Goal: Consume media (video, audio): Consume media (video, audio)

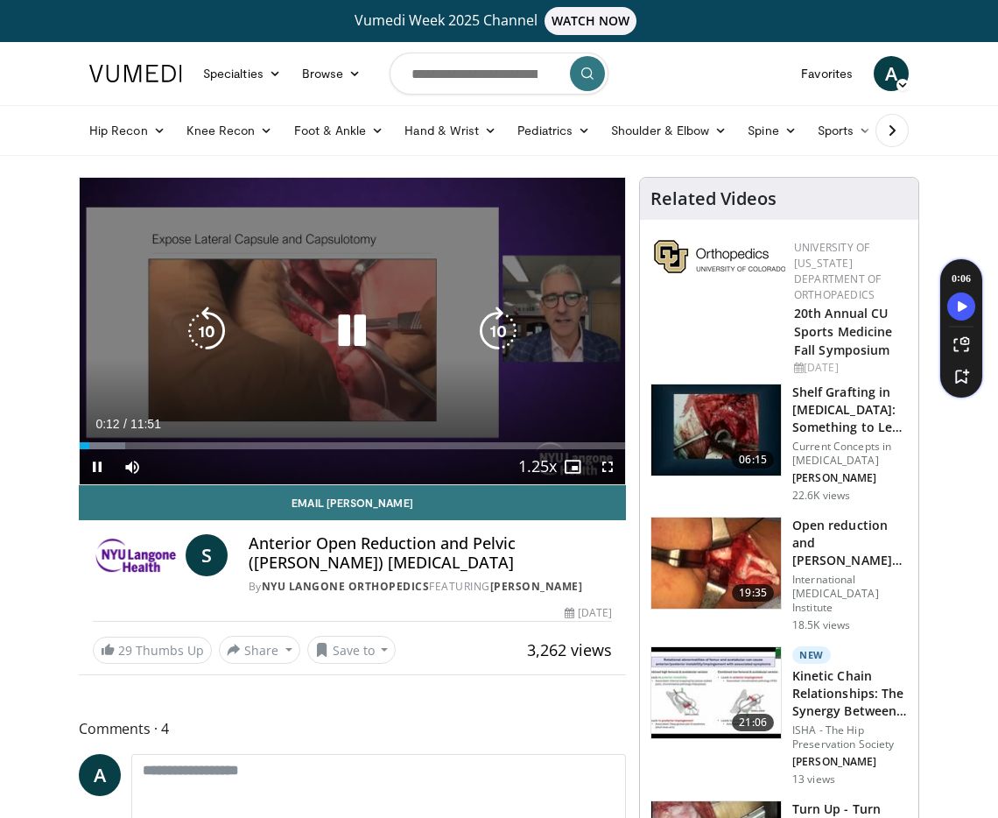
click at [349, 323] on icon "Video Player" at bounding box center [352, 331] width 49 height 49
click at [335, 342] on icon "Video Player" at bounding box center [352, 331] width 49 height 49
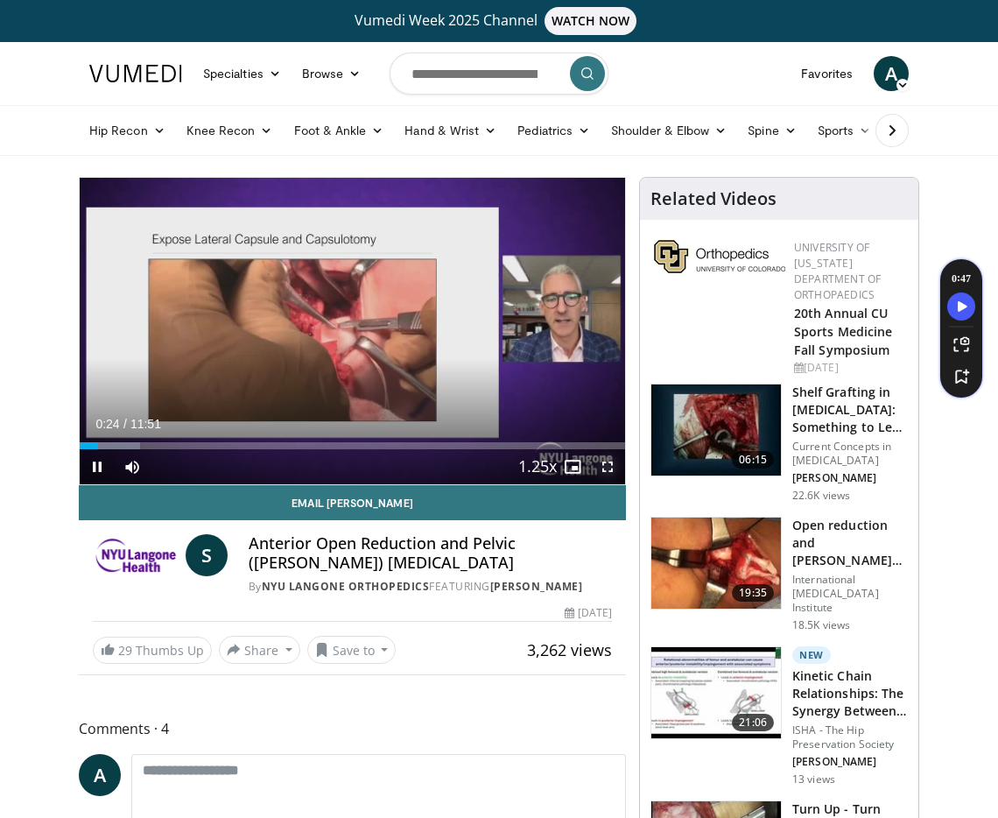
click at [611, 466] on span "Video Player" at bounding box center [607, 466] width 35 height 35
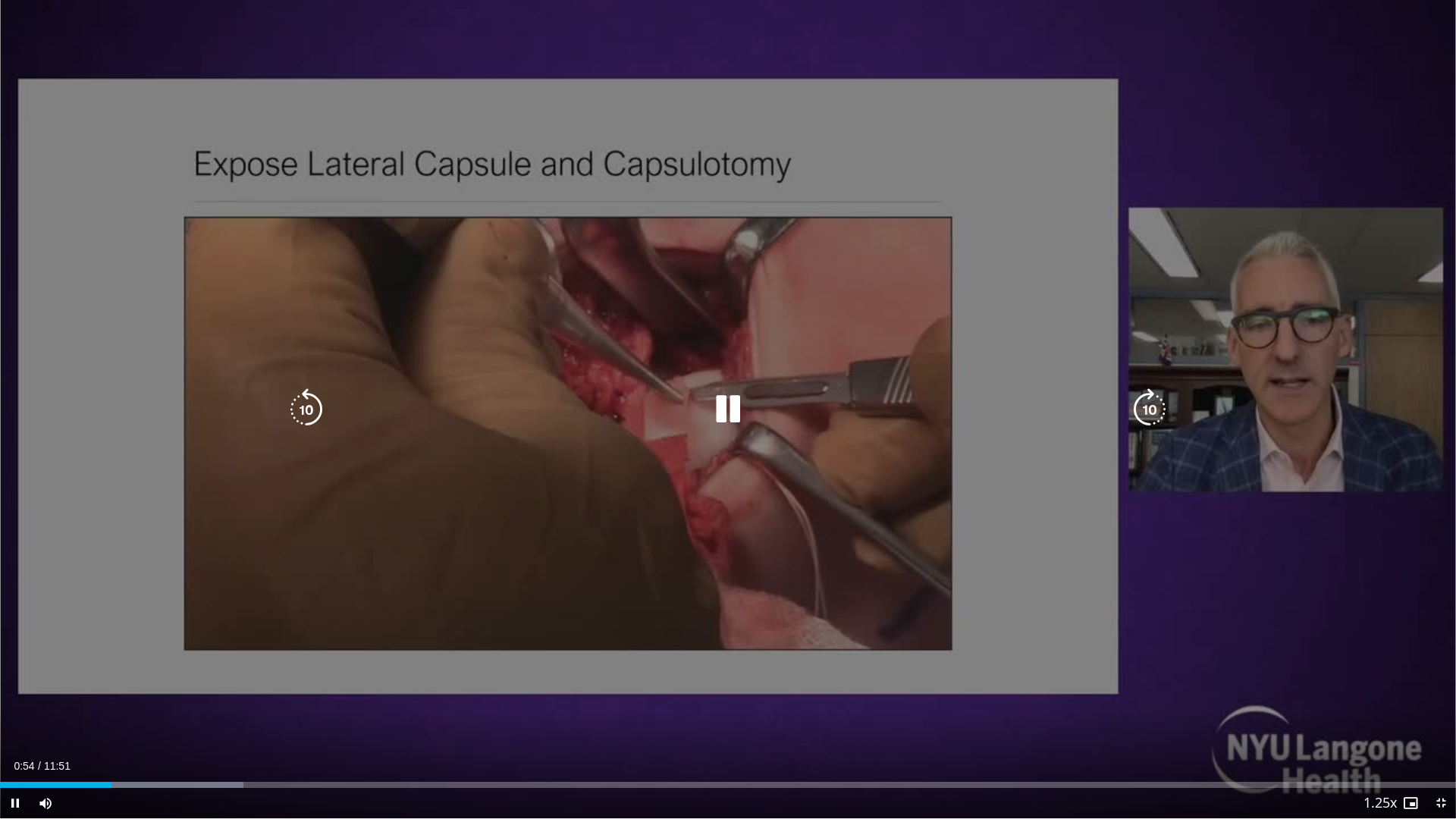
click at [725, 442] on div "10 seconds Tap to unmute" at bounding box center [728, 409] width 1456 height 818
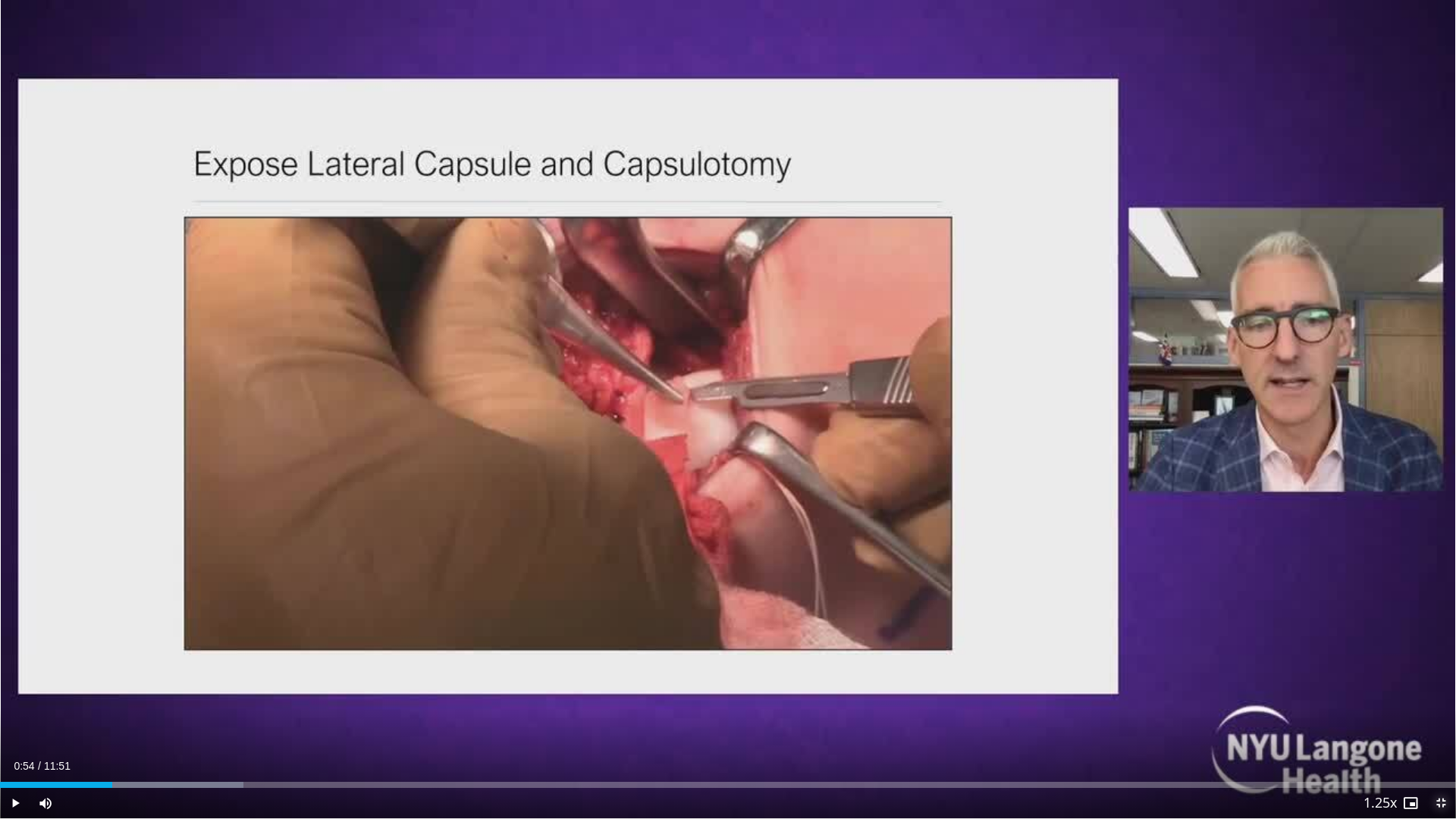
click at [864, 707] on span "Video Player" at bounding box center [1440, 803] width 30 height 30
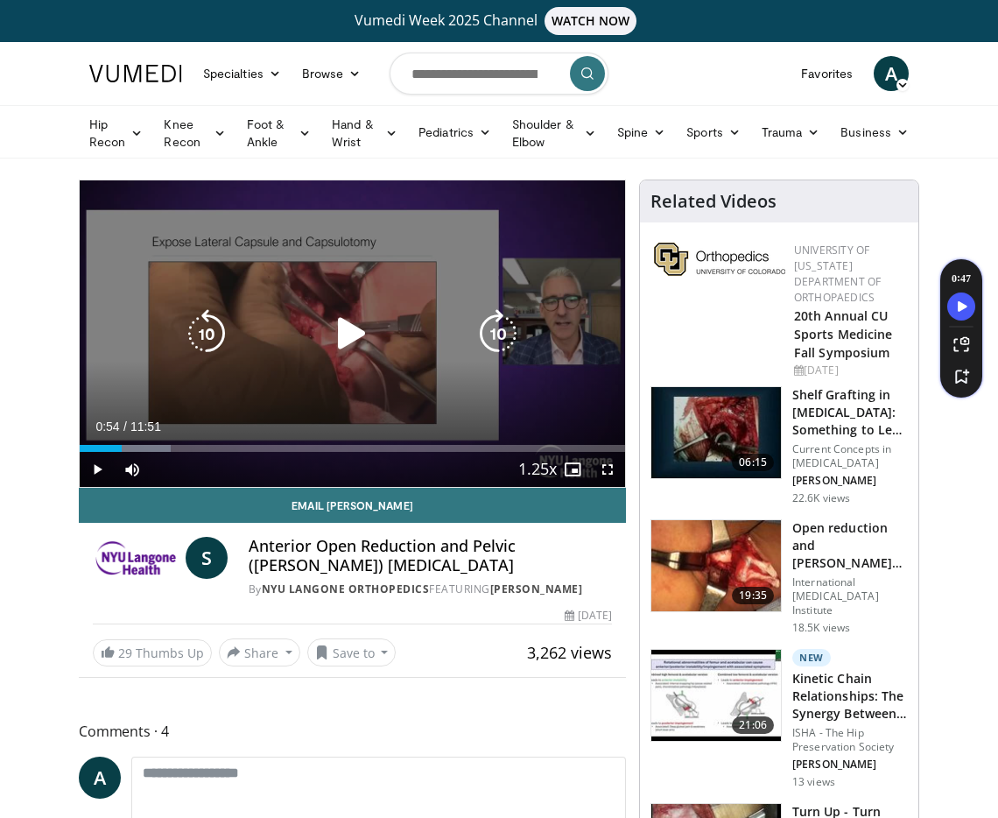
click at [326, 337] on div "Video Player" at bounding box center [353, 333] width 328 height 35
click at [354, 335] on icon "Video Player" at bounding box center [352, 333] width 49 height 49
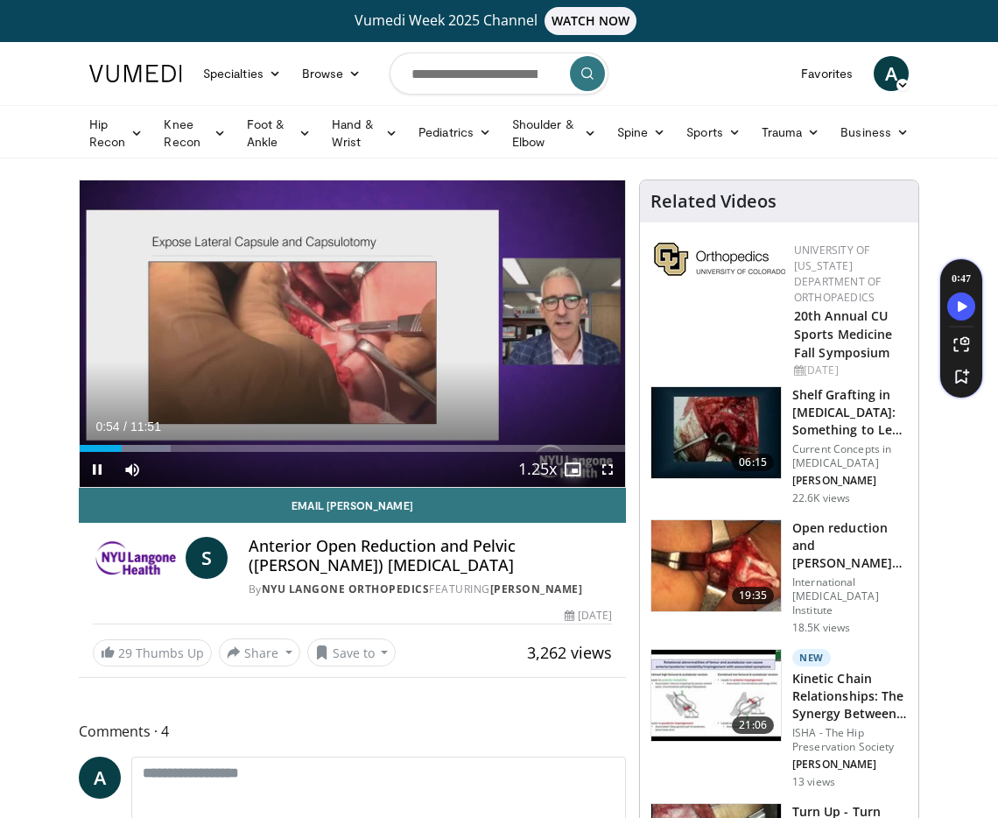
click at [582, 471] on span "Video Player" at bounding box center [572, 469] width 35 height 35
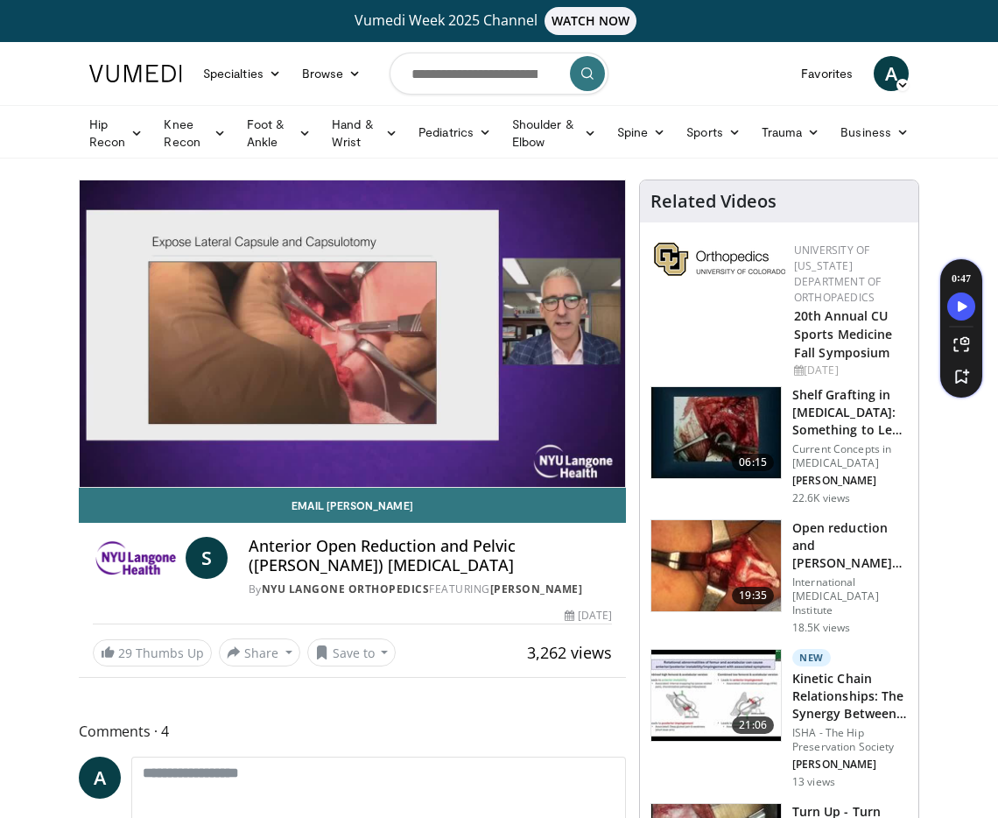
click at [582, 471] on div "10 seconds Tap to unmute" at bounding box center [353, 333] width 546 height 307
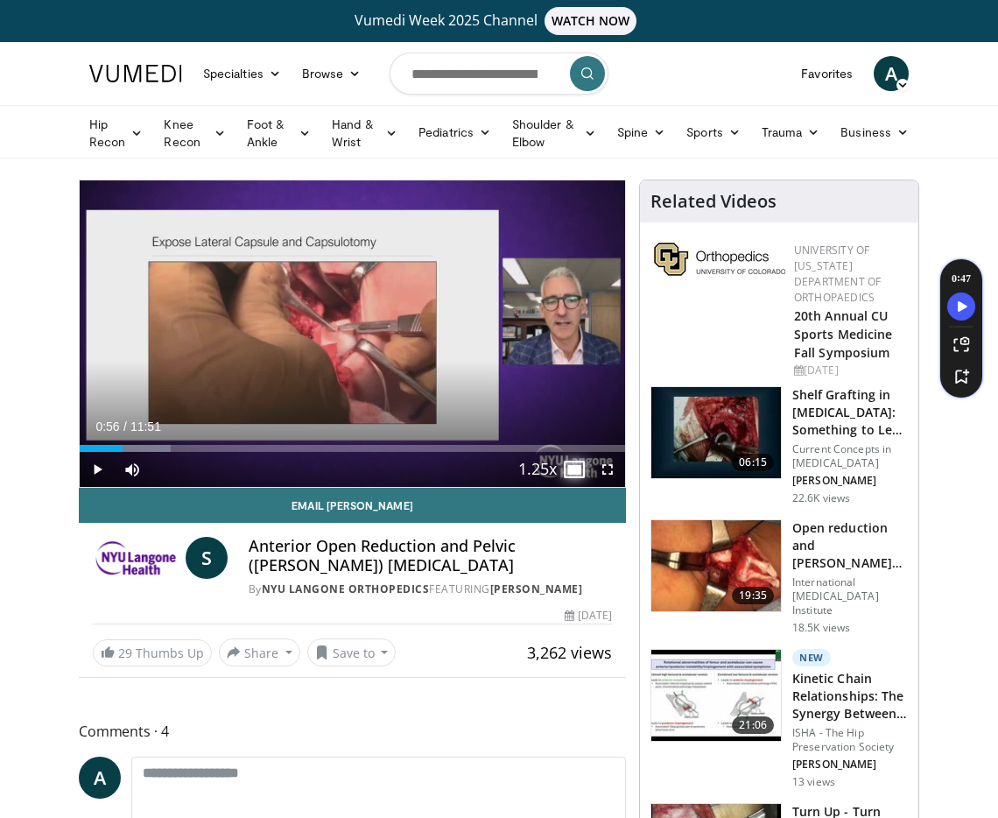
click at [582, 471] on span "Video Player" at bounding box center [572, 469] width 35 height 35
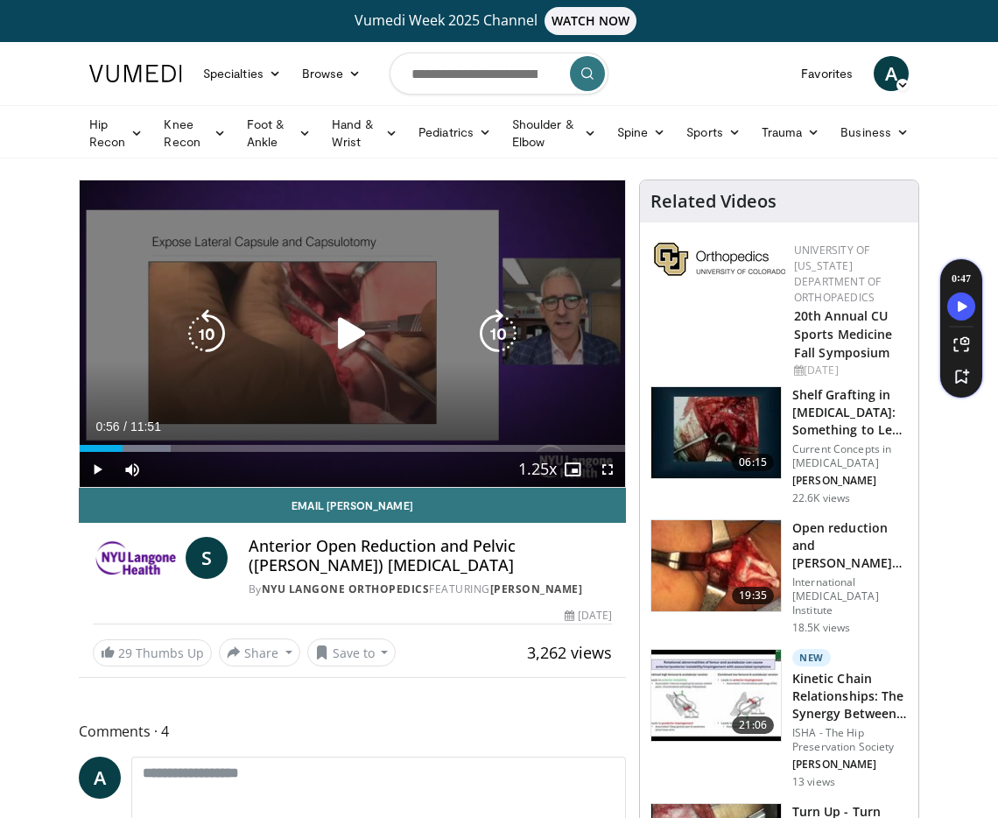
click at [348, 328] on icon "Video Player" at bounding box center [352, 333] width 49 height 49
click at [449, 349] on div "Video Player" at bounding box center [353, 333] width 328 height 35
click at [355, 355] on icon "Video Player" at bounding box center [352, 333] width 49 height 49
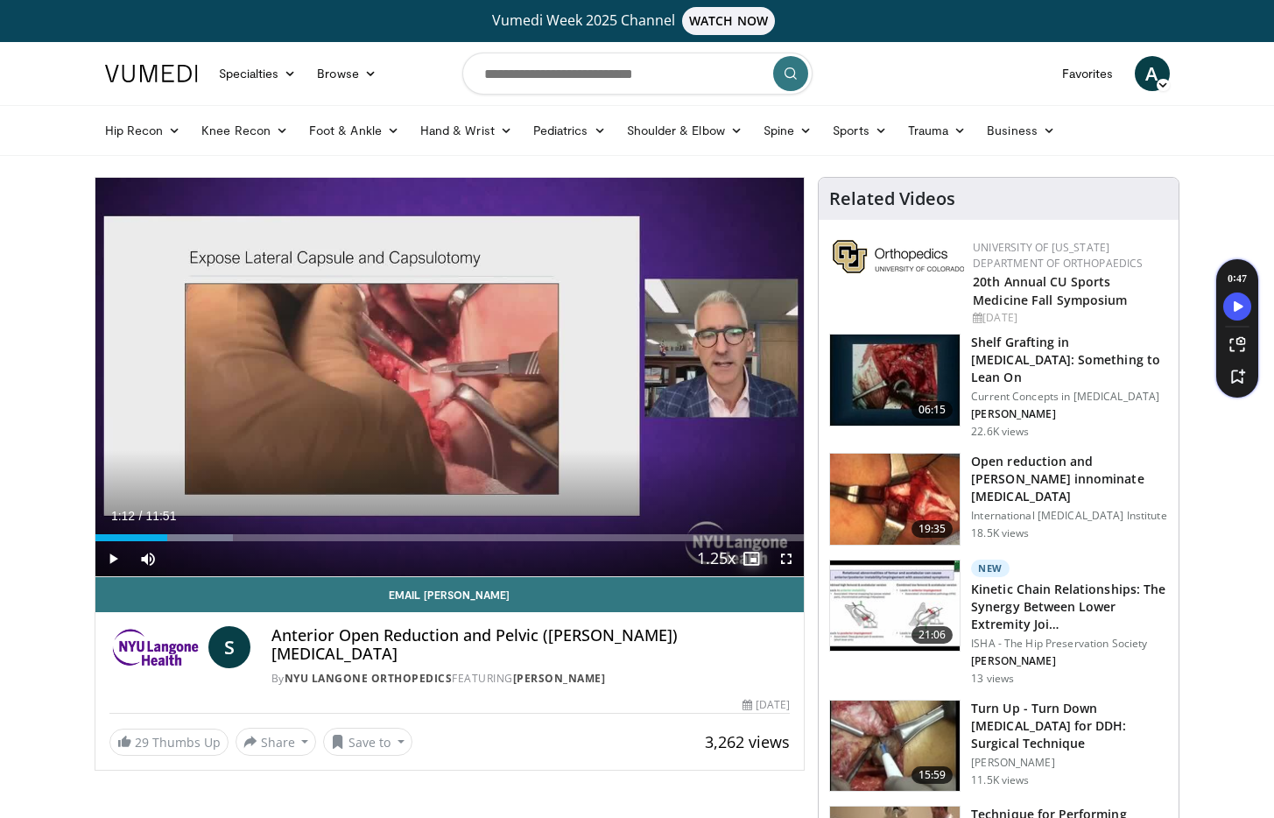
click at [756, 561] on span "Video Player" at bounding box center [751, 558] width 35 height 35
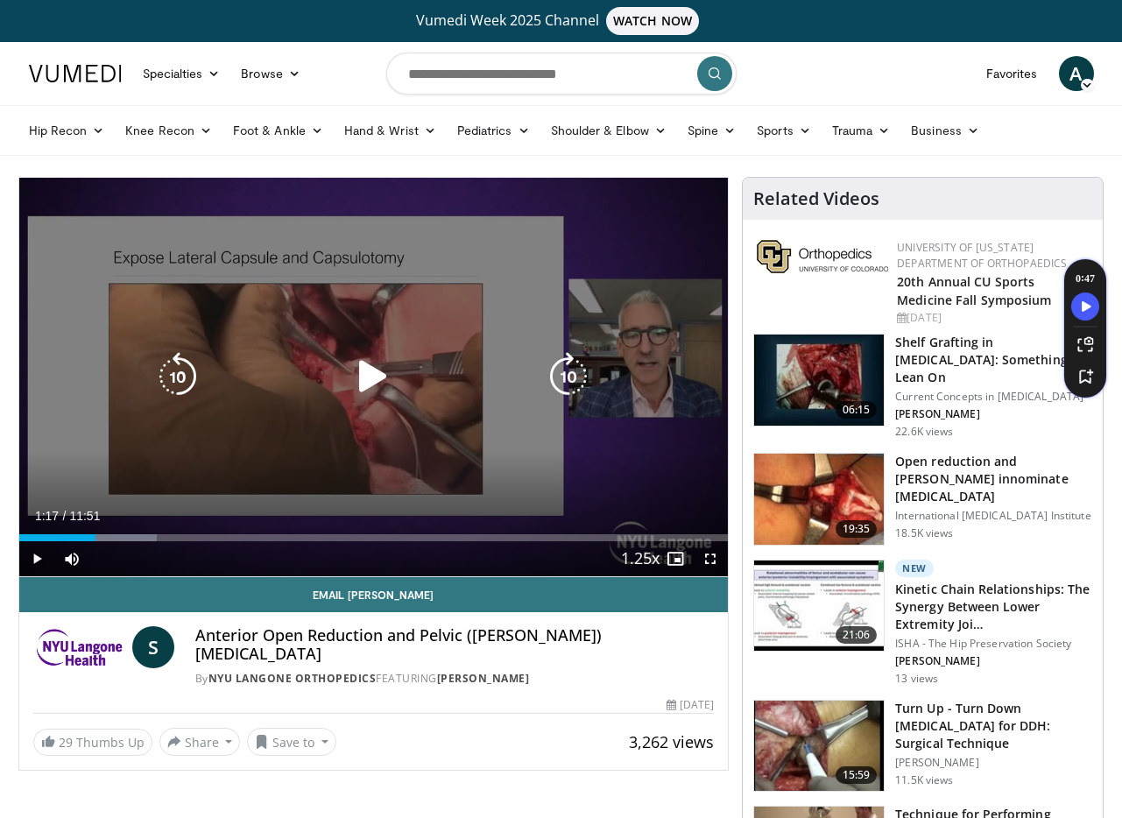
click at [277, 377] on div "Video Player" at bounding box center [373, 376] width 426 height 35
click at [371, 375] on icon "Video Player" at bounding box center [373, 376] width 49 height 49
click at [363, 375] on icon "Video Player" at bounding box center [373, 376] width 49 height 49
click at [297, 389] on div "Video Player" at bounding box center [373, 376] width 426 height 35
click at [363, 386] on icon "Video Player" at bounding box center [373, 376] width 49 height 49
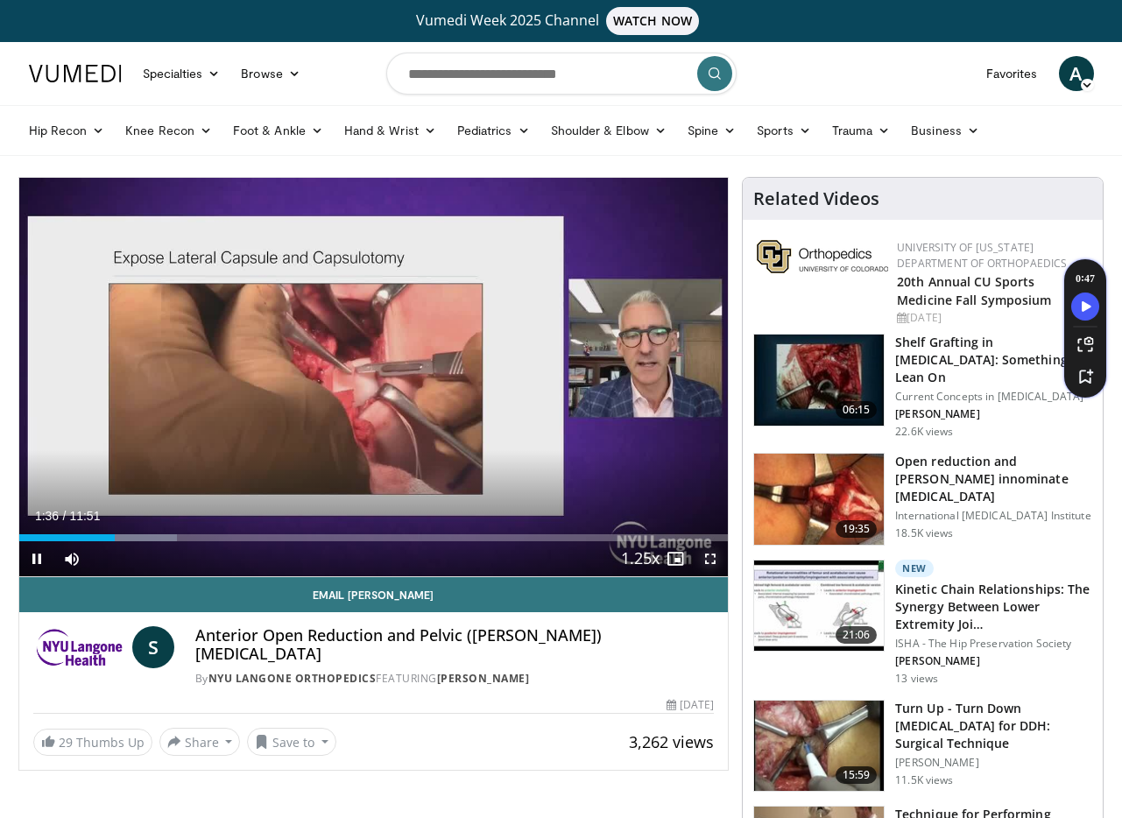
click at [709, 560] on span "Video Player" at bounding box center [710, 558] width 35 height 35
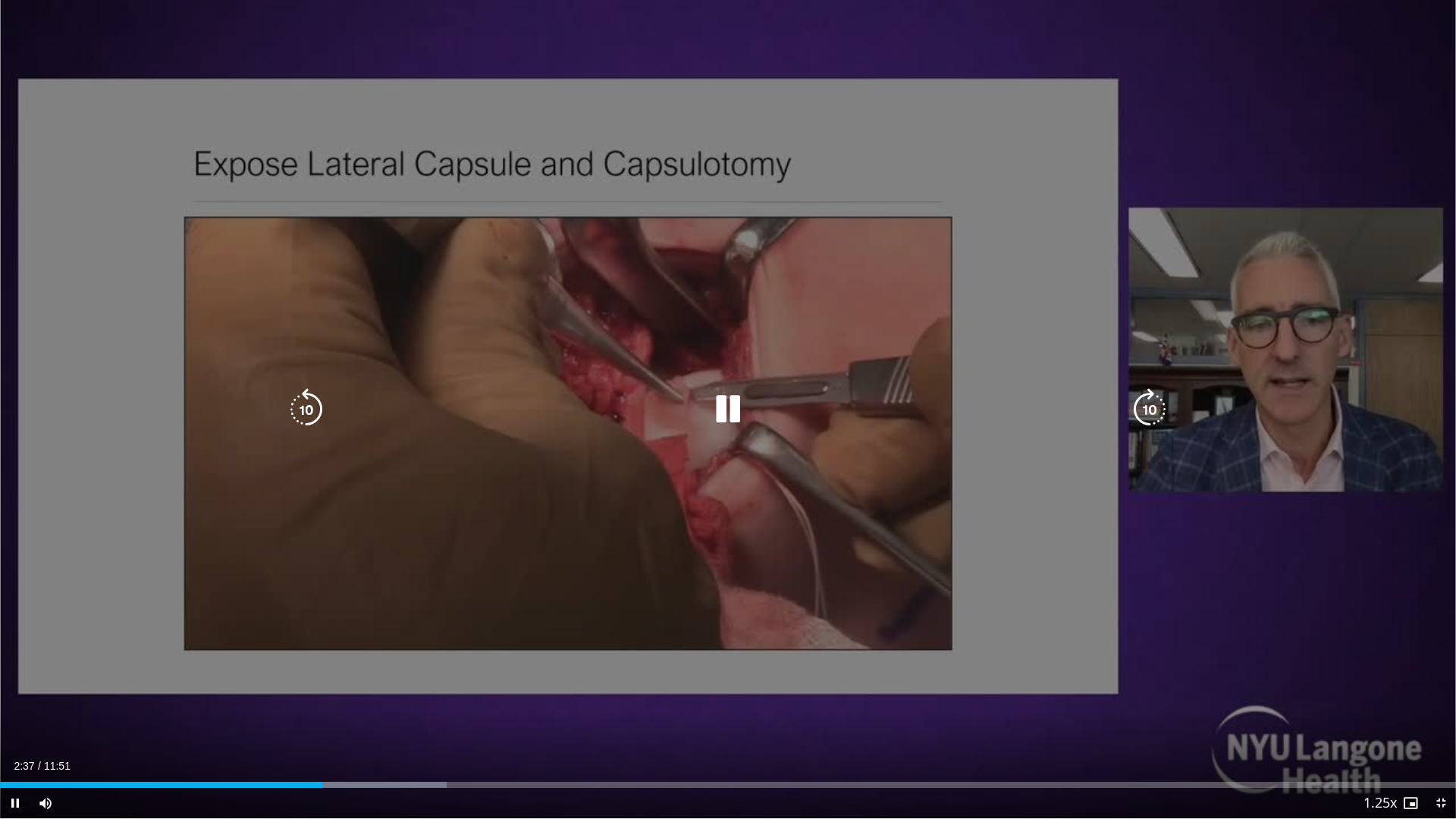
click at [736, 413] on icon "Video Player" at bounding box center [727, 409] width 42 height 42
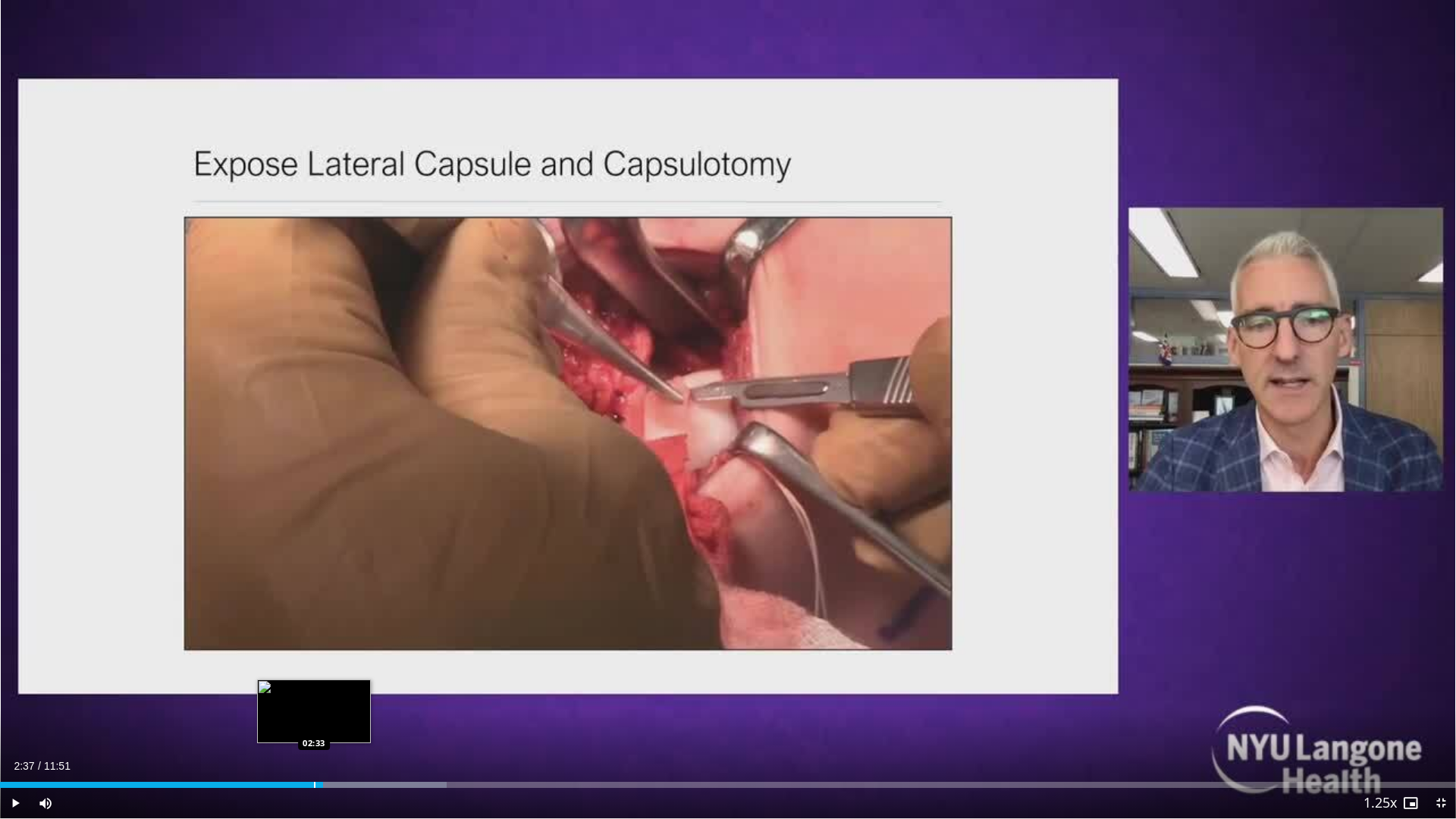
click at [314, 707] on div "Progress Bar" at bounding box center [315, 784] width 2 height 6
click at [300, 707] on div "Progress Bar" at bounding box center [301, 784] width 2 height 6
click at [296, 707] on div "Progress Bar" at bounding box center [297, 784] width 2 height 6
click at [288, 707] on div "02:24" at bounding box center [148, 784] width 296 height 6
click at [272, 707] on div "Progress Bar" at bounding box center [273, 784] width 2 height 6
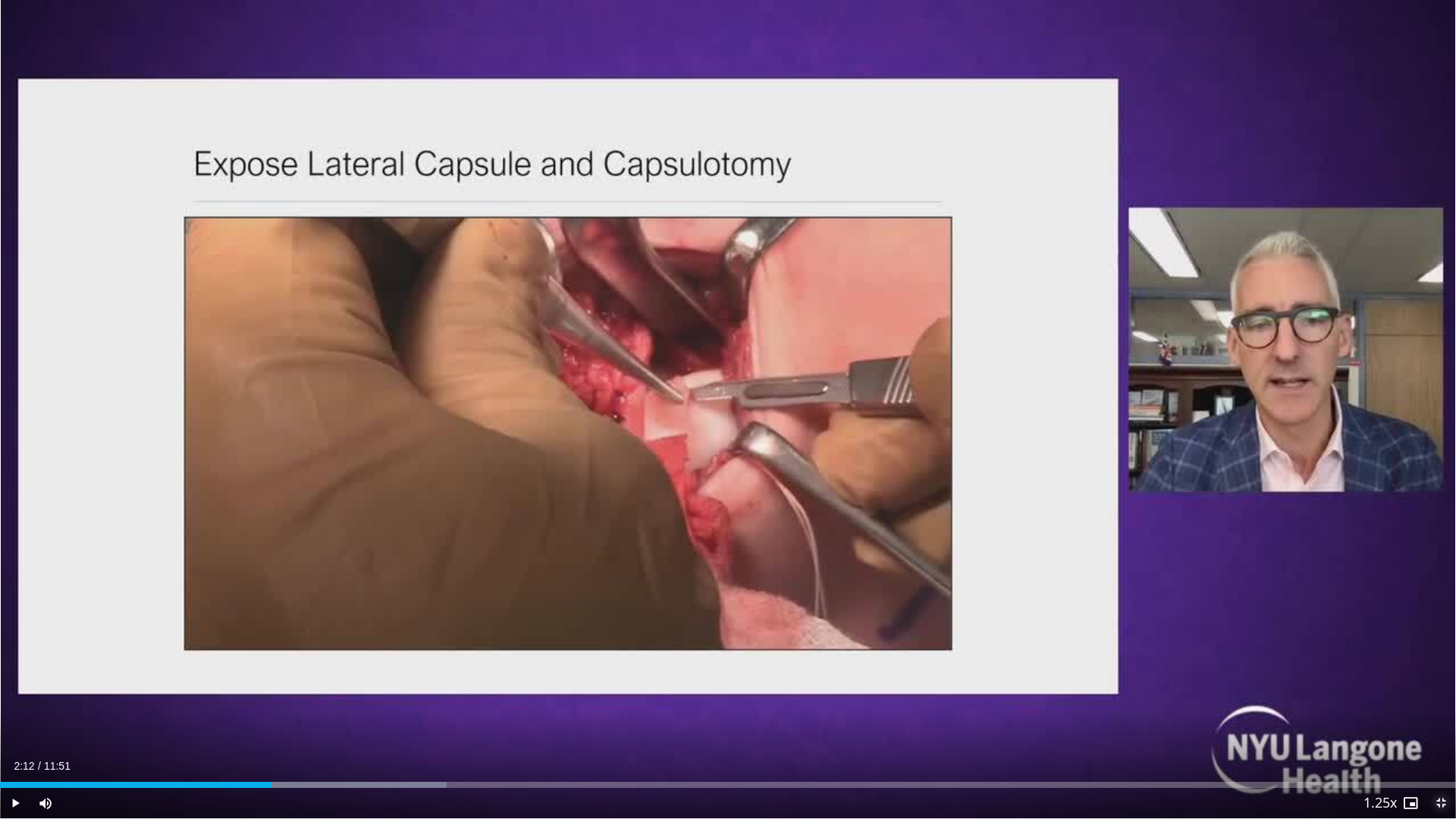
click at [864, 707] on span "Video Player" at bounding box center [1440, 803] width 30 height 30
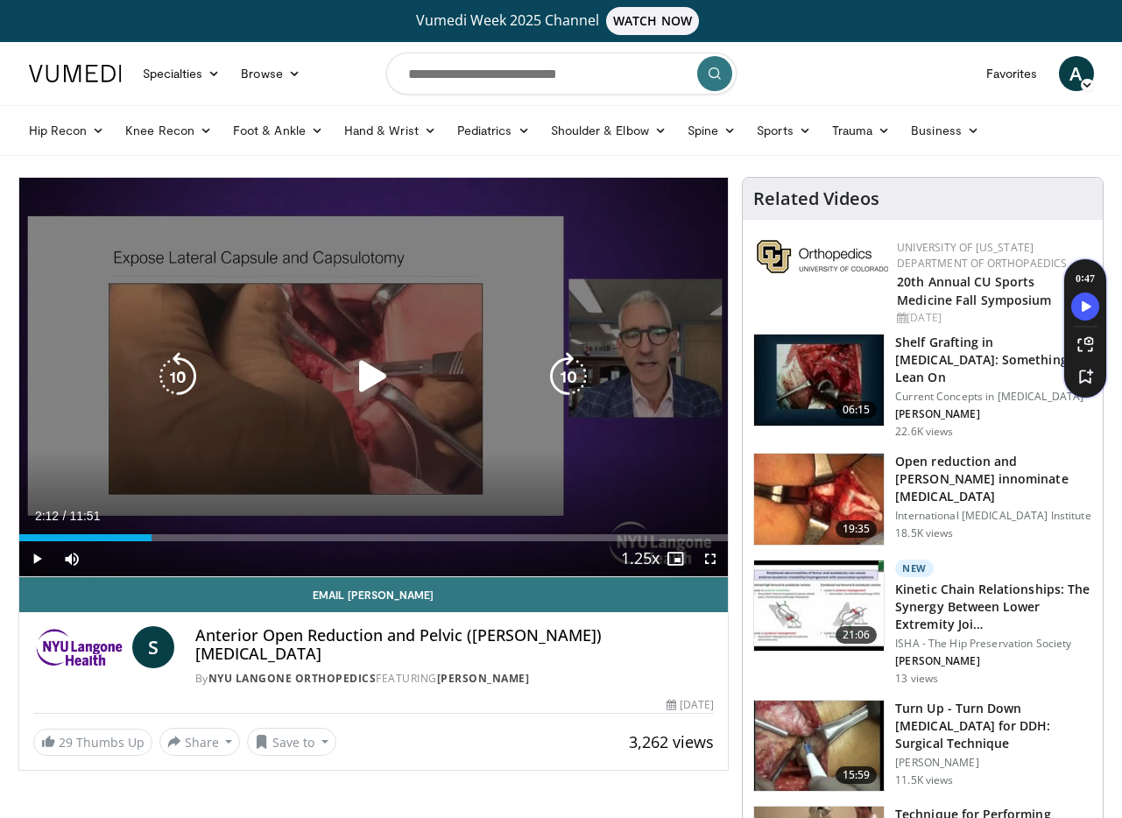
click at [355, 383] on icon "Video Player" at bounding box center [373, 376] width 49 height 49
click at [465, 448] on div "10 seconds Tap to unmute" at bounding box center [373, 377] width 709 height 399
click at [383, 371] on icon "Video Player" at bounding box center [373, 376] width 49 height 49
click at [567, 454] on div "10 seconds Tap to unmute" at bounding box center [373, 377] width 709 height 399
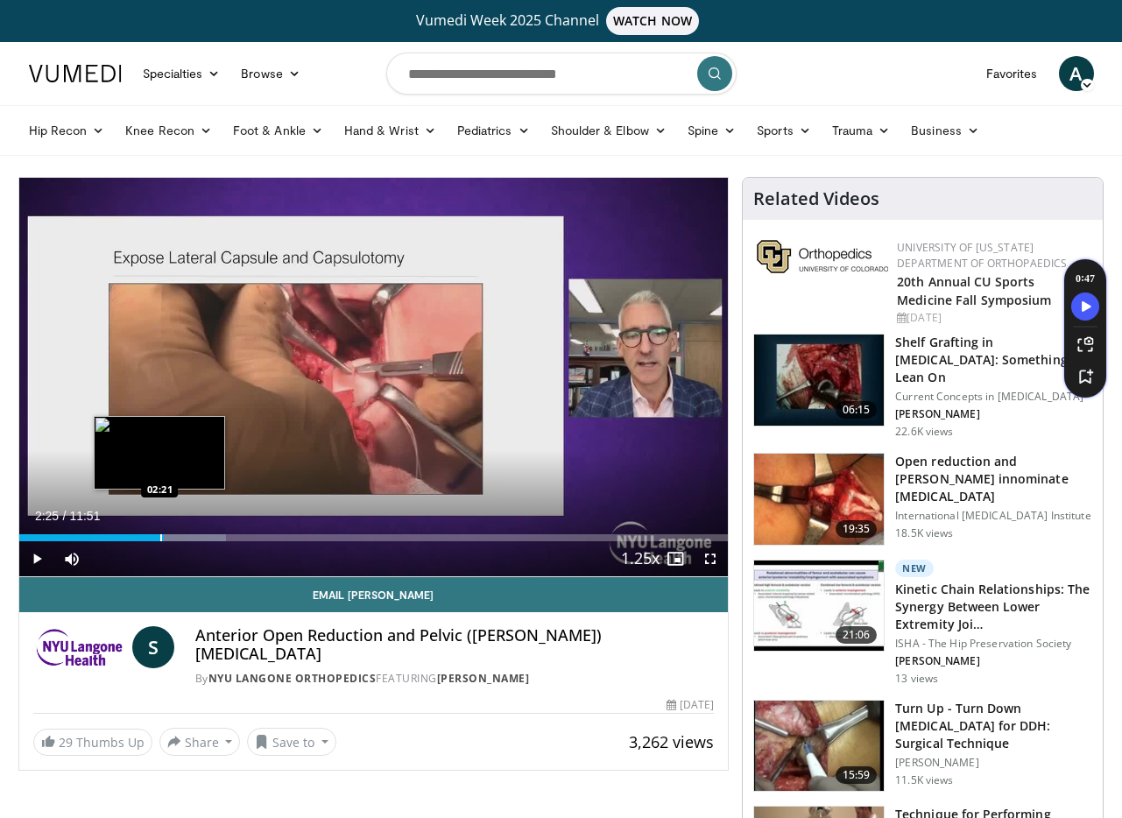
click at [160, 537] on div "Progress Bar" at bounding box center [161, 537] width 2 height 7
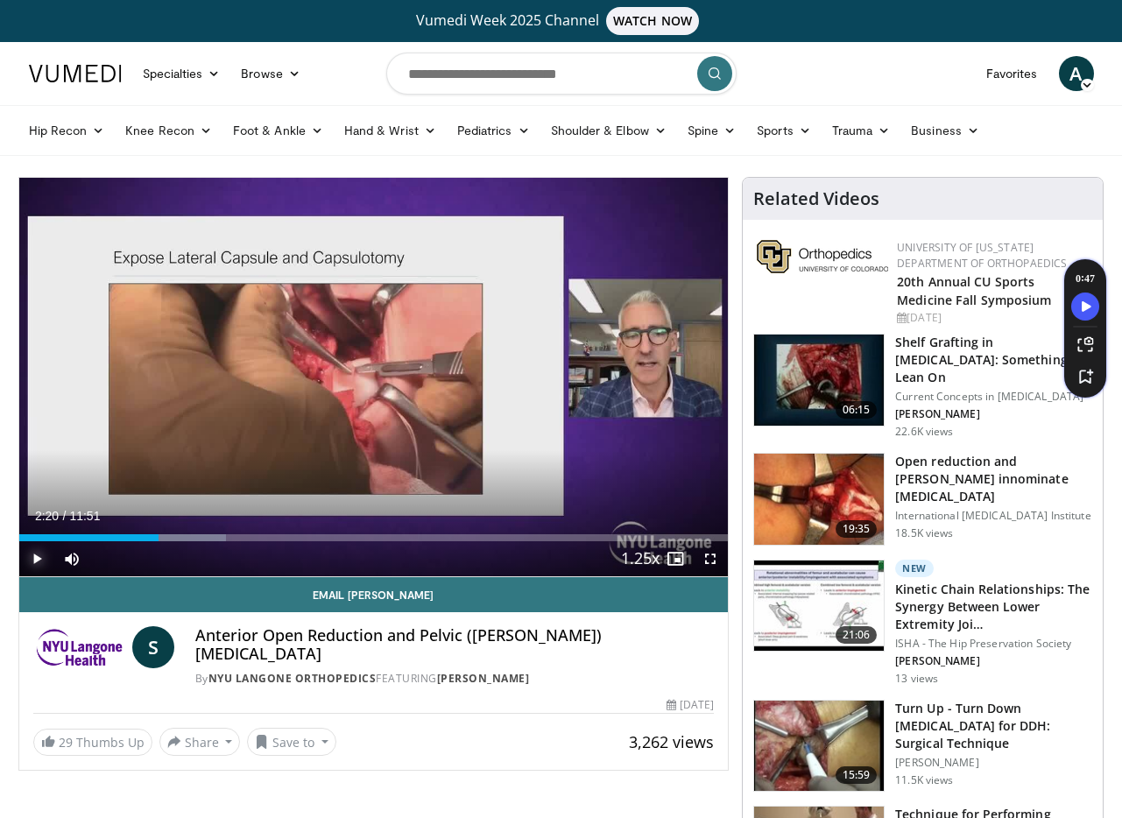
click at [43, 564] on span "Video Player" at bounding box center [36, 558] width 35 height 35
click at [36, 562] on span "Video Player" at bounding box center [36, 558] width 35 height 35
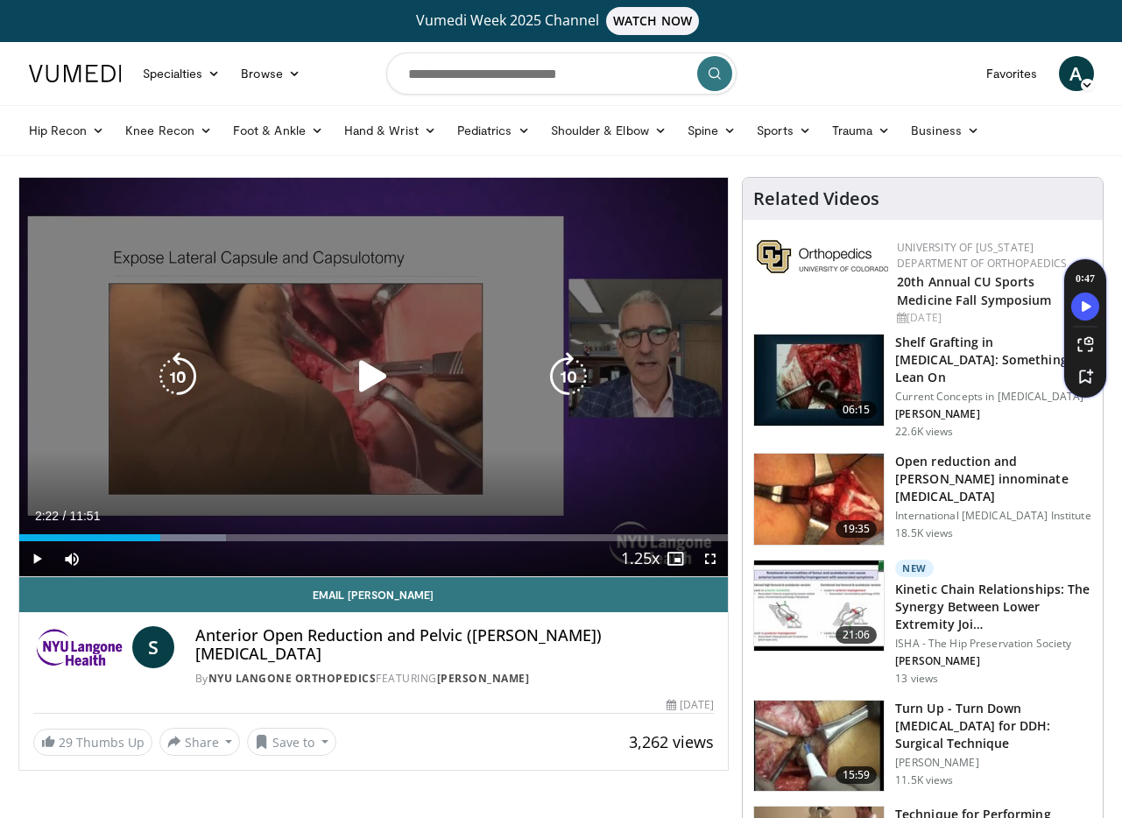
click at [315, 494] on div "10 seconds Tap to unmute" at bounding box center [373, 377] width 709 height 399
click at [316, 440] on div "10 seconds Tap to unmute" at bounding box center [373, 377] width 709 height 399
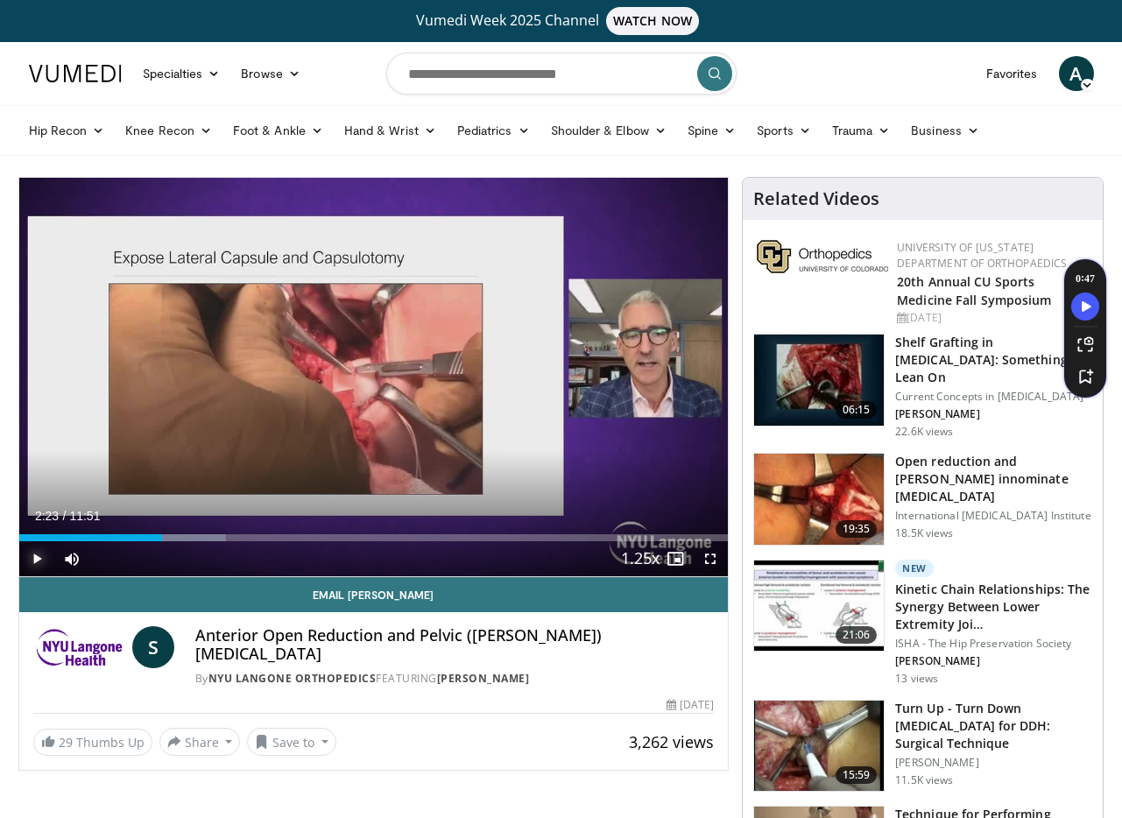
click at [39, 562] on span "Video Player" at bounding box center [36, 558] width 35 height 35
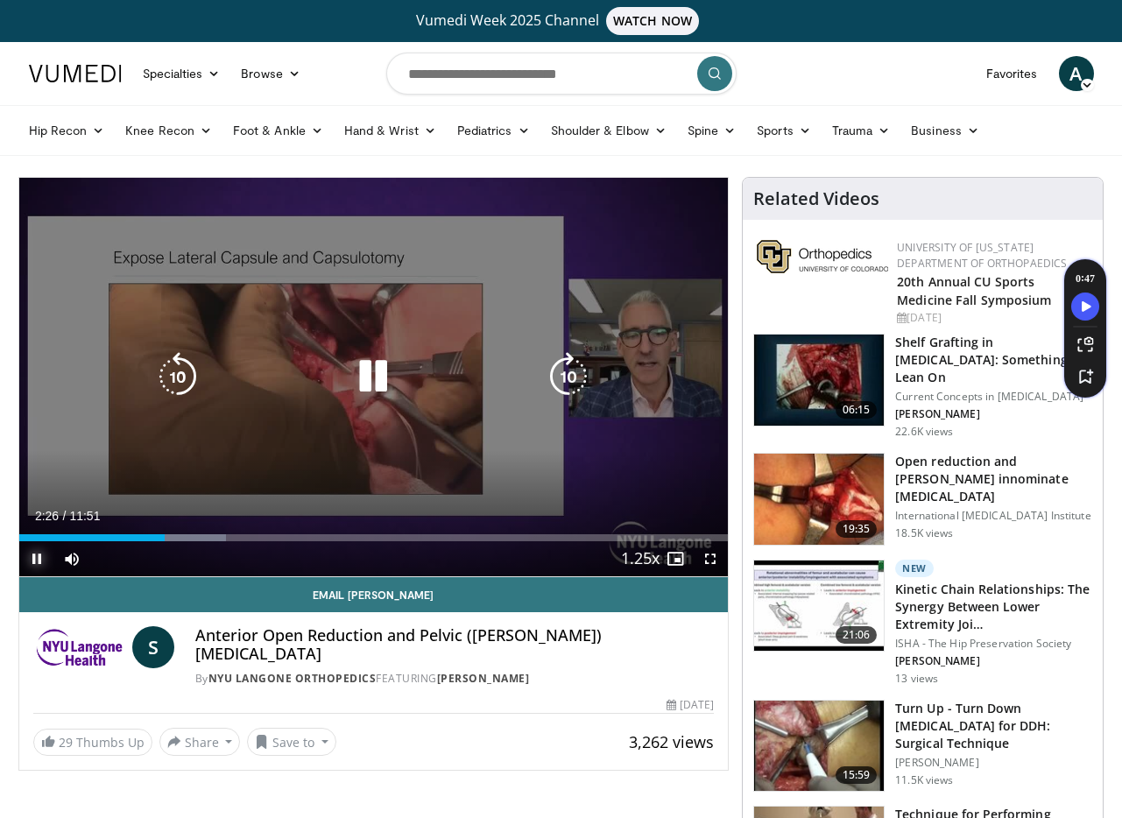
click at [39, 561] on span "Video Player" at bounding box center [36, 558] width 35 height 35
click at [366, 382] on icon "Video Player" at bounding box center [373, 376] width 49 height 49
click at [375, 375] on icon "Video Player" at bounding box center [373, 376] width 49 height 49
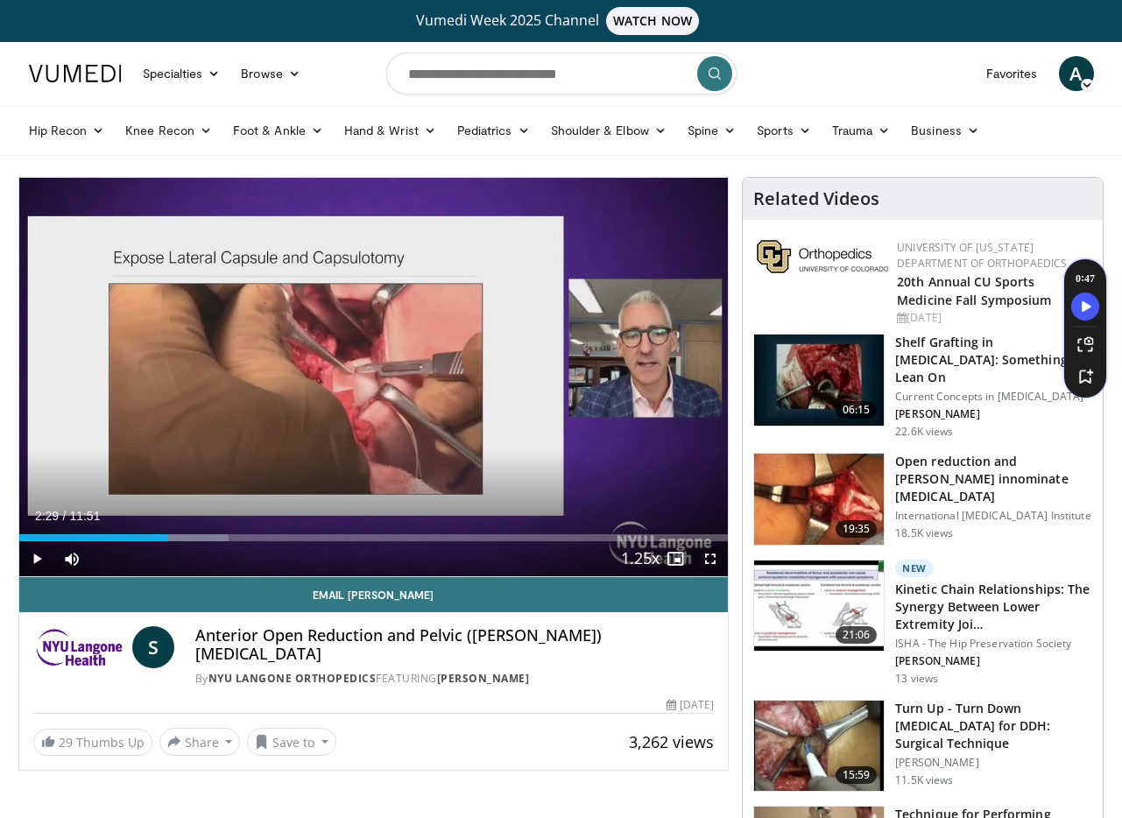
click at [563, 511] on div "Current Time 2:29 / Duration 11:51" at bounding box center [373, 516] width 709 height 16
click at [30, 554] on span "Video Player" at bounding box center [36, 558] width 35 height 35
click at [32, 558] on span "Video Player" at bounding box center [36, 558] width 35 height 35
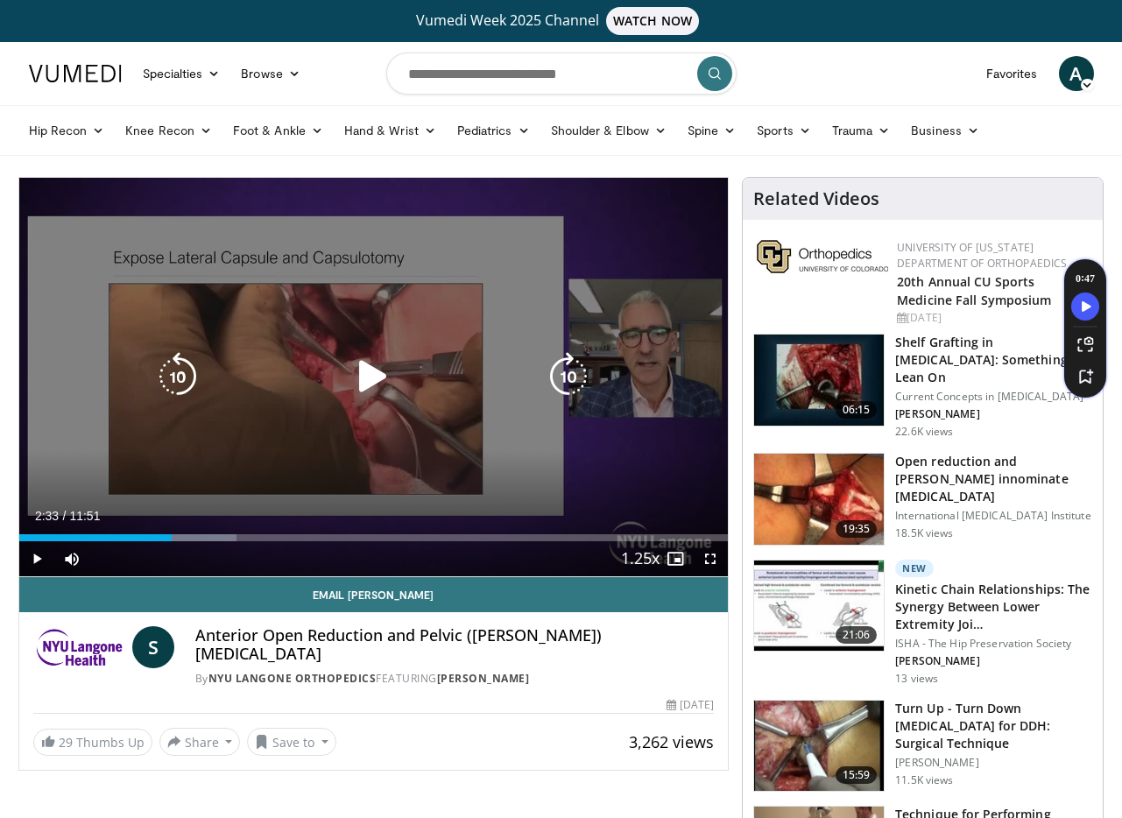
click at [380, 378] on icon "Video Player" at bounding box center [373, 376] width 49 height 49
click at [368, 388] on icon "Video Player" at bounding box center [373, 376] width 49 height 49
click at [301, 384] on div "Video Player" at bounding box center [373, 376] width 426 height 35
click at [370, 377] on icon "Video Player" at bounding box center [373, 376] width 49 height 49
click at [493, 402] on div "10 seconds Tap to unmute" at bounding box center [373, 377] width 709 height 399
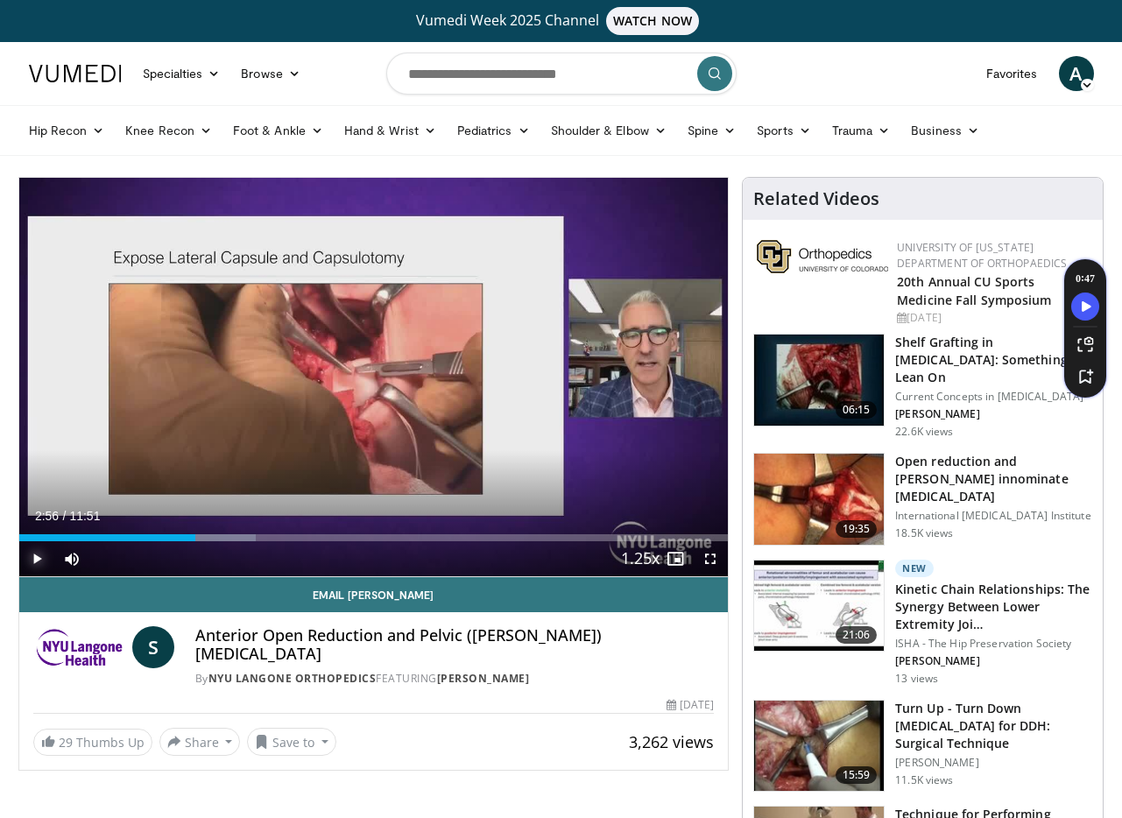
click at [32, 562] on span "Video Player" at bounding box center [36, 558] width 35 height 35
click at [42, 557] on span "Video Player" at bounding box center [36, 558] width 35 height 35
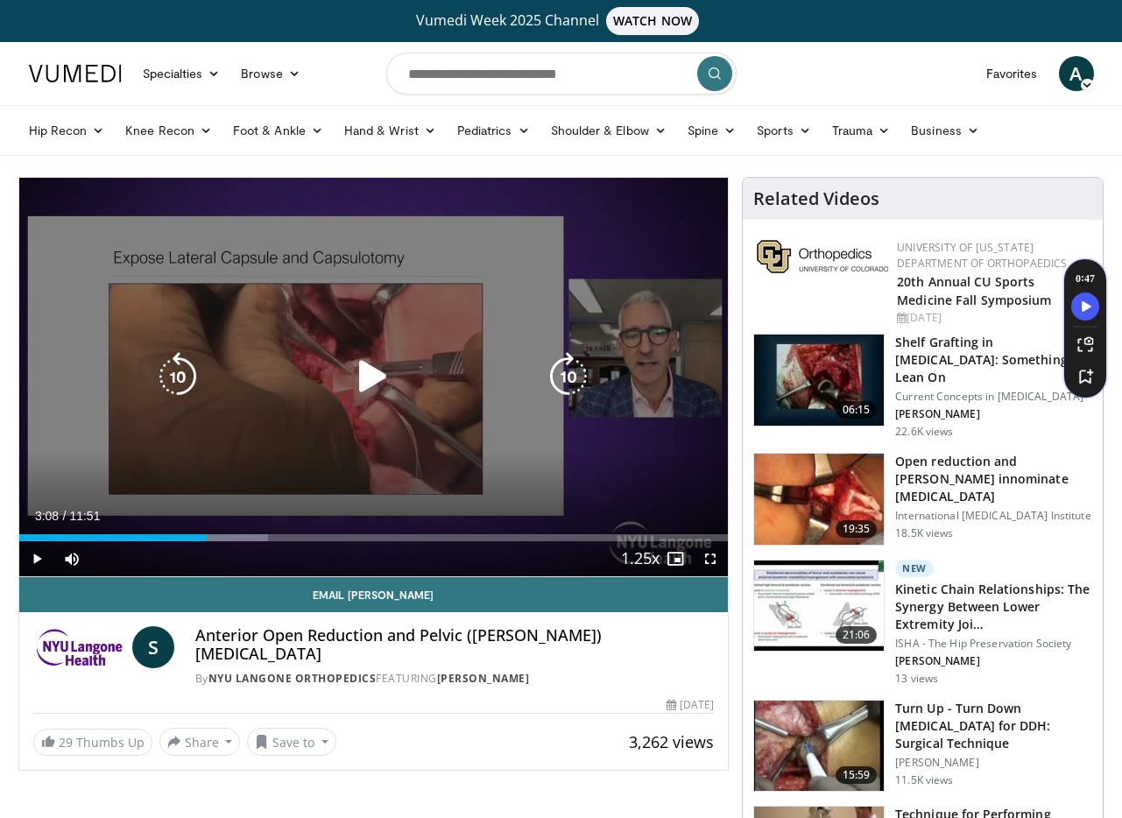
drag, startPoint x: 299, startPoint y: 389, endPoint x: 310, endPoint y: 387, distance: 11.5
click at [310, 387] on div "Video Player" at bounding box center [373, 376] width 426 height 35
click at [371, 368] on icon "Video Player" at bounding box center [373, 376] width 49 height 49
click at [355, 393] on icon "Video Player" at bounding box center [373, 376] width 49 height 49
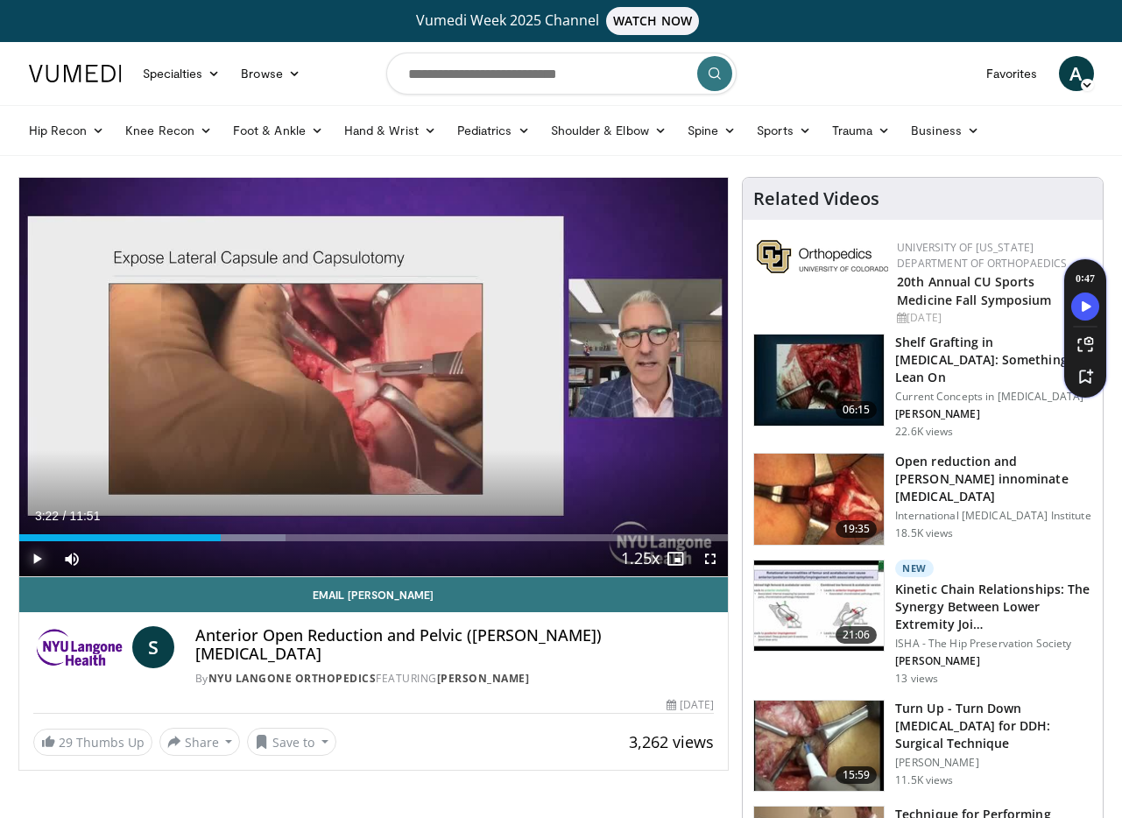
click at [31, 563] on span "Video Player" at bounding box center [36, 558] width 35 height 35
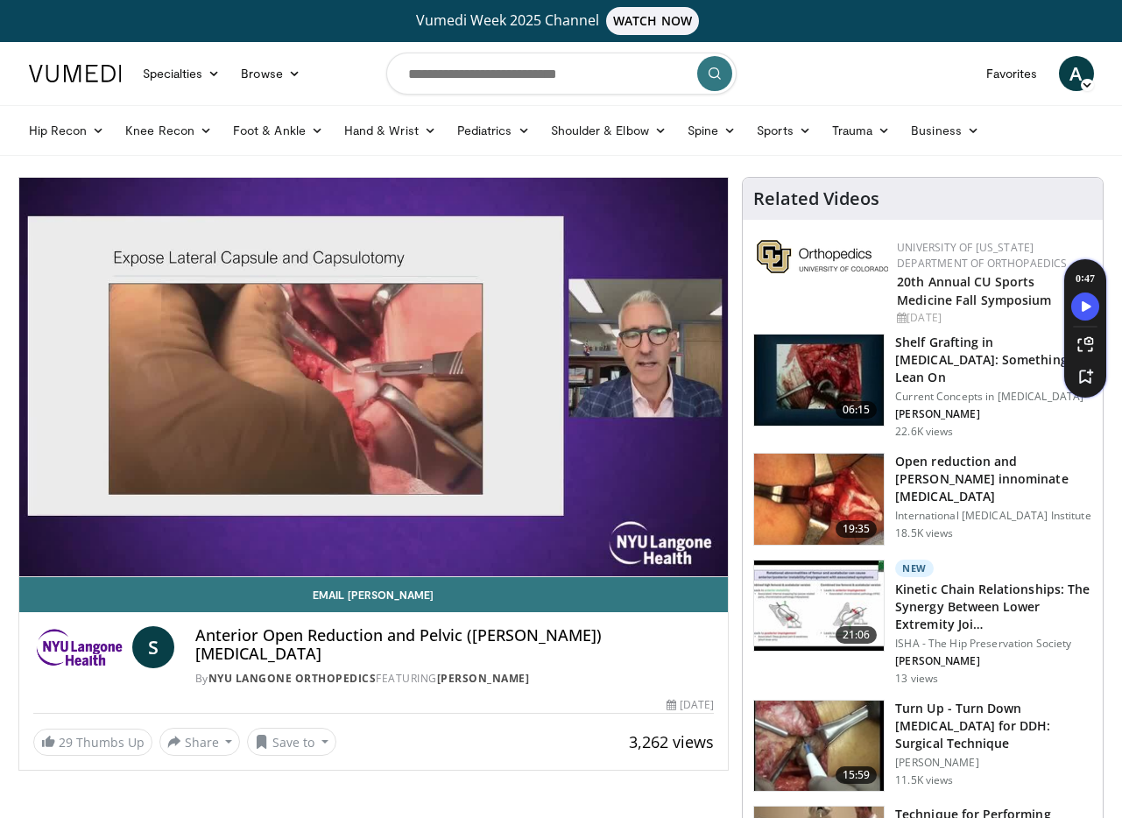
click at [31, 563] on div "10 seconds Tap to unmute" at bounding box center [373, 377] width 709 height 399
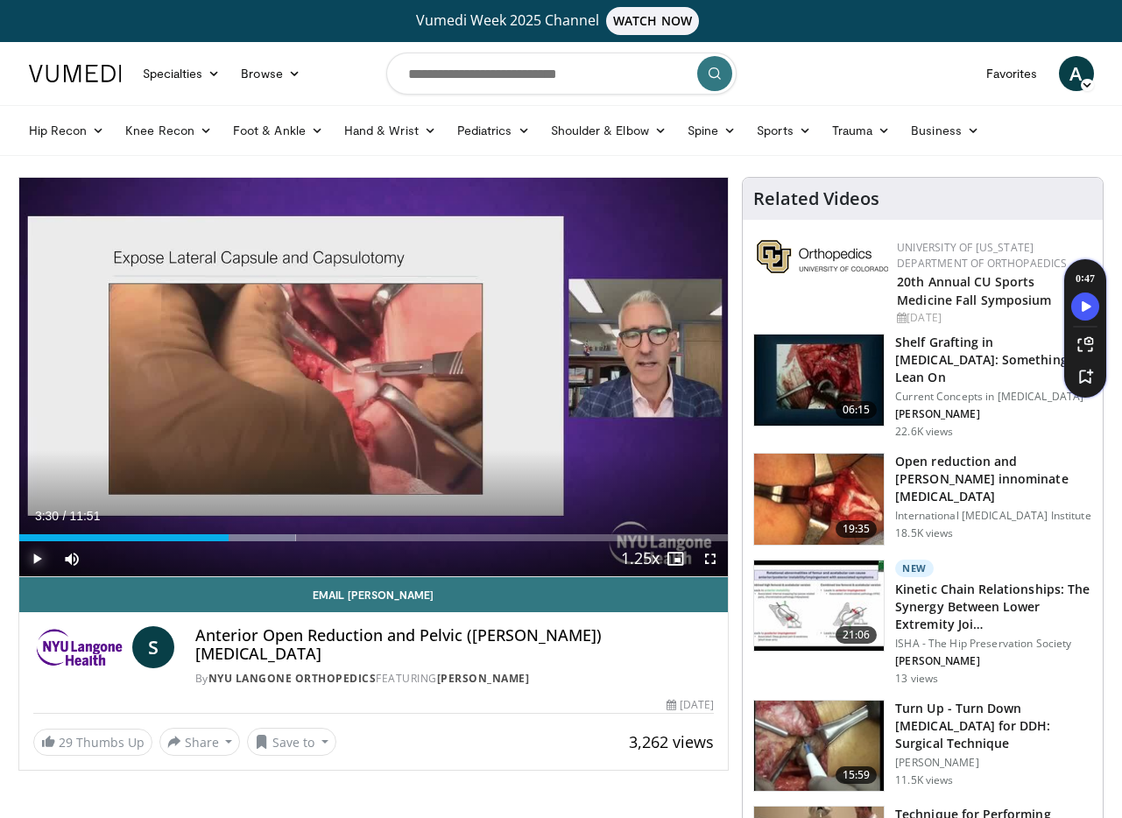
click at [32, 561] on span "Video Player" at bounding box center [36, 558] width 35 height 35
click at [37, 562] on span "Video Player" at bounding box center [36, 558] width 35 height 35
click at [236, 539] on div "Progress Bar" at bounding box center [237, 537] width 2 height 7
click at [30, 564] on span "Video Player" at bounding box center [36, 558] width 35 height 35
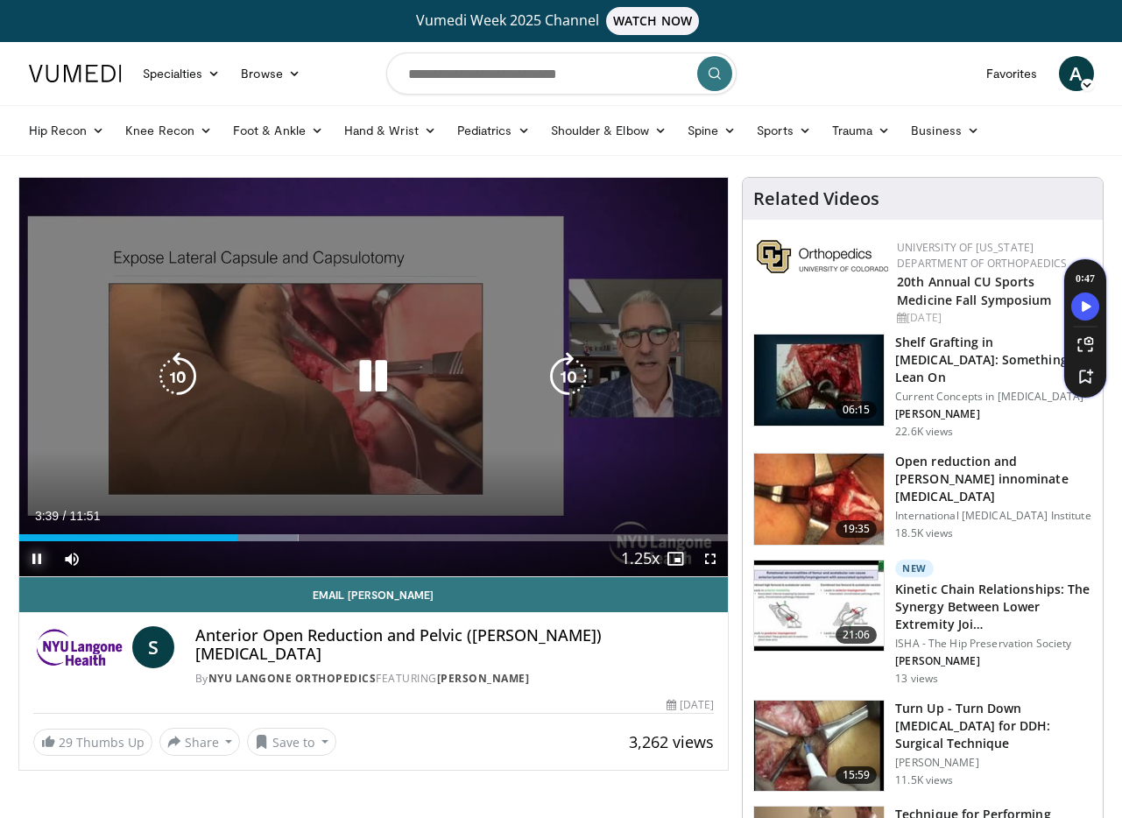
click at [32, 562] on span "Video Player" at bounding box center [36, 558] width 35 height 35
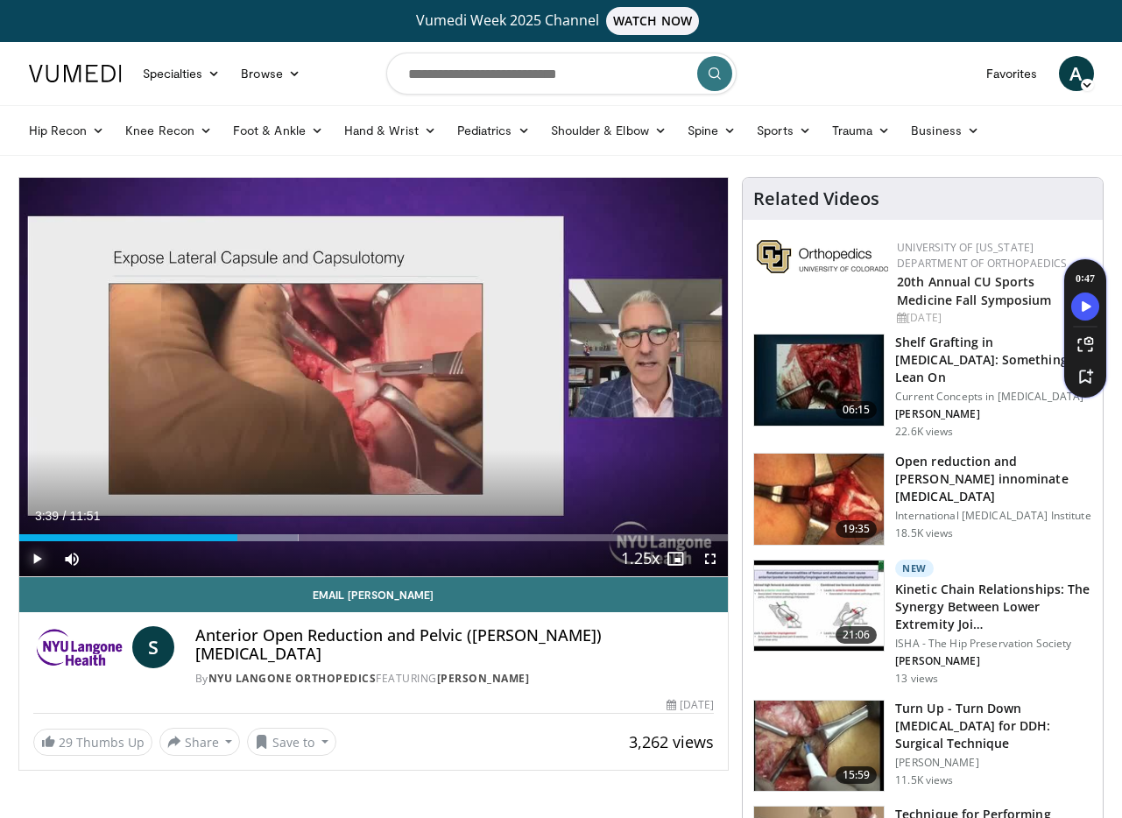
click at [38, 559] on span "Video Player" at bounding box center [36, 558] width 35 height 35
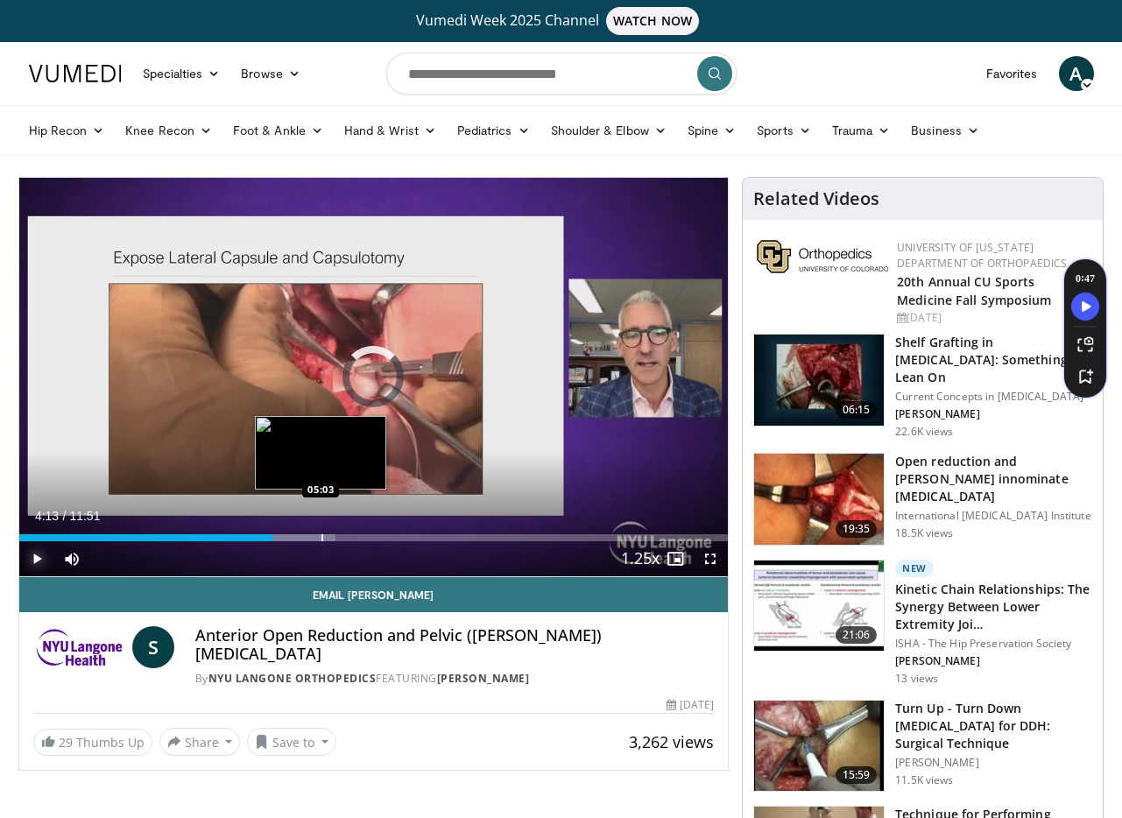
click at [321, 537] on div "Progress Bar" at bounding box center [322, 537] width 2 height 7
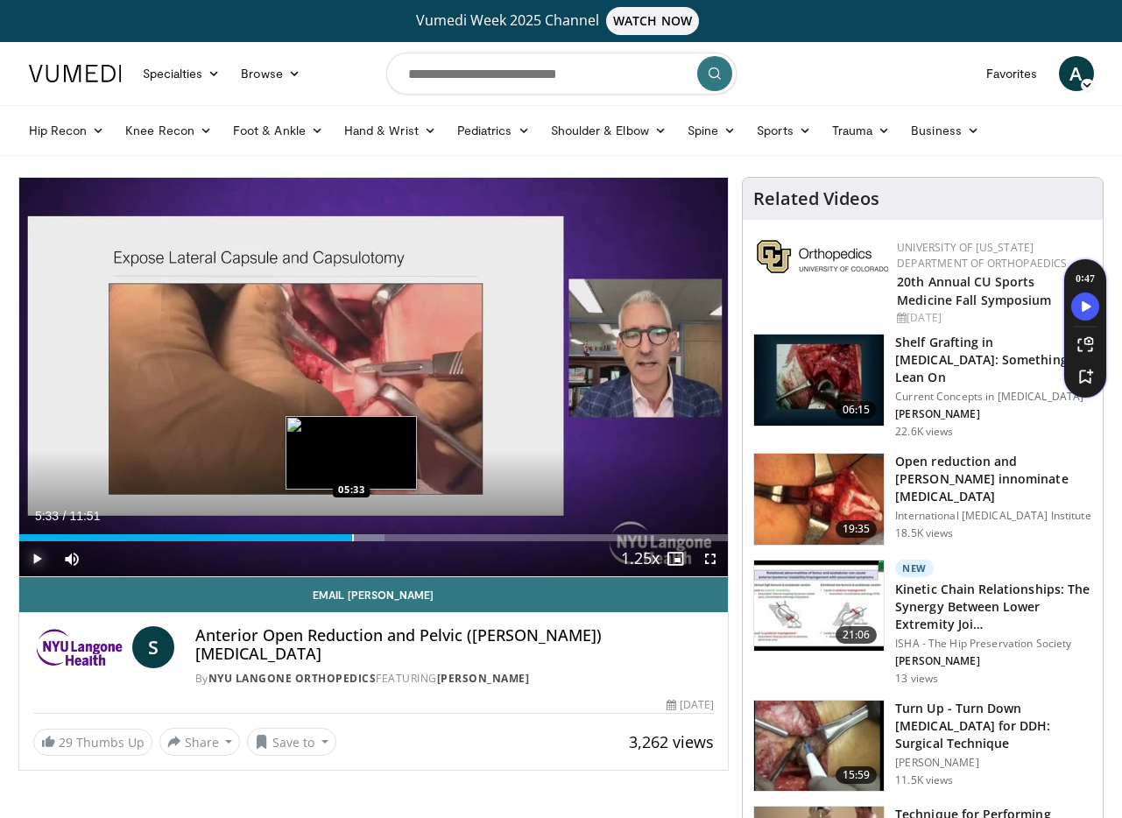
click at [352, 539] on div "Progress Bar" at bounding box center [353, 537] width 2 height 7
click at [376, 540] on div "Progress Bar" at bounding box center [377, 537] width 2 height 7
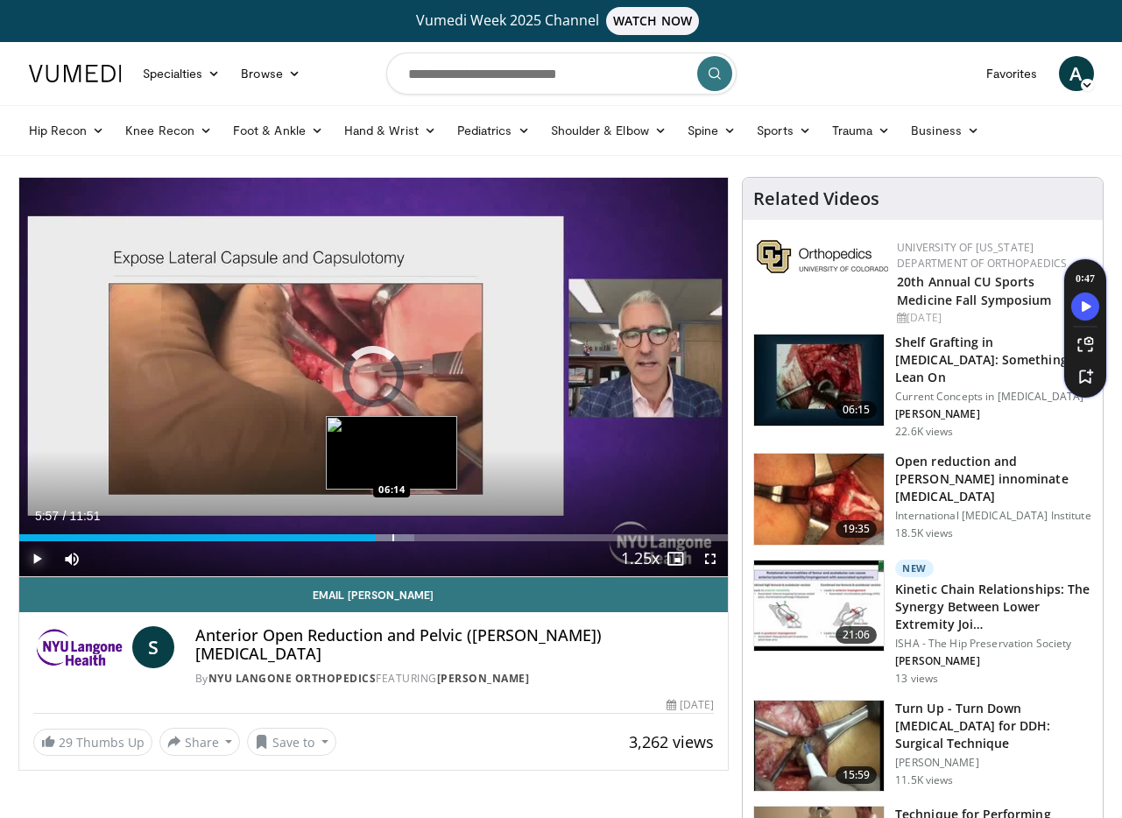
click at [392, 536] on div "Progress Bar" at bounding box center [393, 537] width 2 height 7
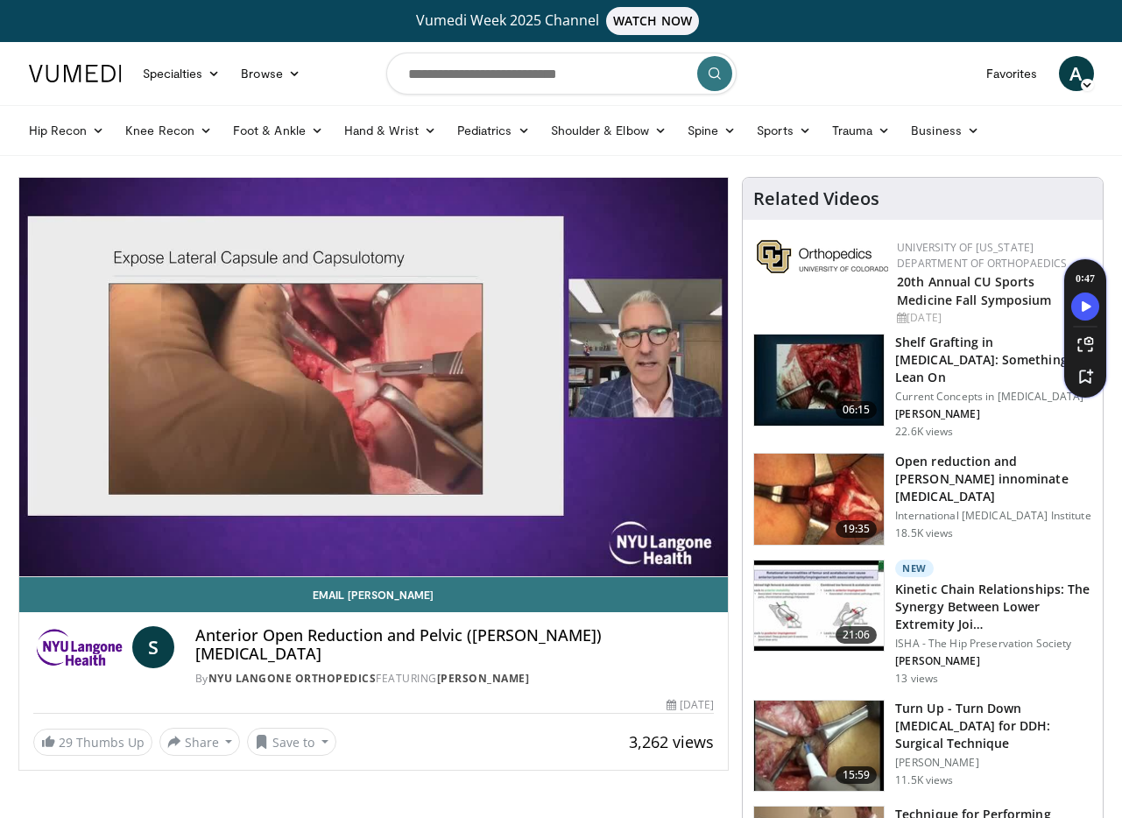
click at [399, 535] on div "10 seconds Tap to unmute" at bounding box center [373, 377] width 709 height 399
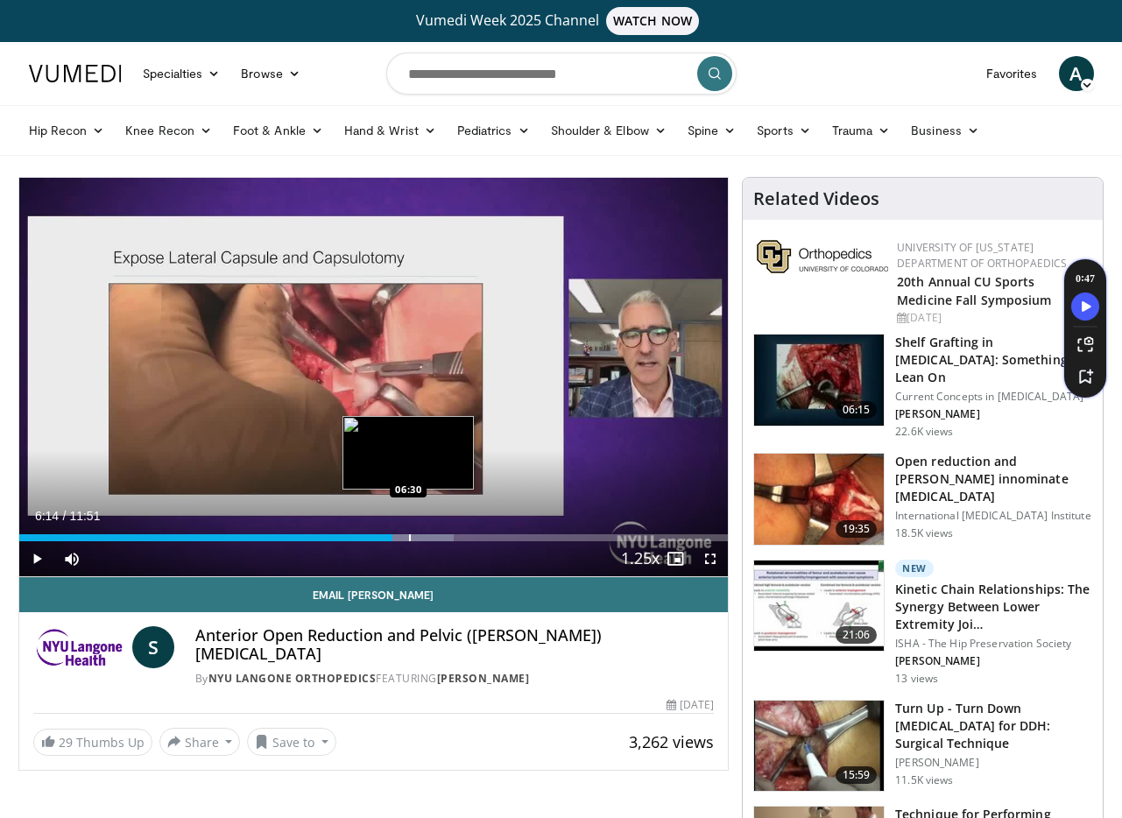
click at [410, 534] on div "Progress Bar" at bounding box center [410, 537] width 2 height 7
click at [420, 534] on div "Progress Bar" at bounding box center [421, 537] width 2 height 7
click at [455, 533] on div "Loaded : 65.53% 06:42 07:17" at bounding box center [373, 533] width 709 height 17
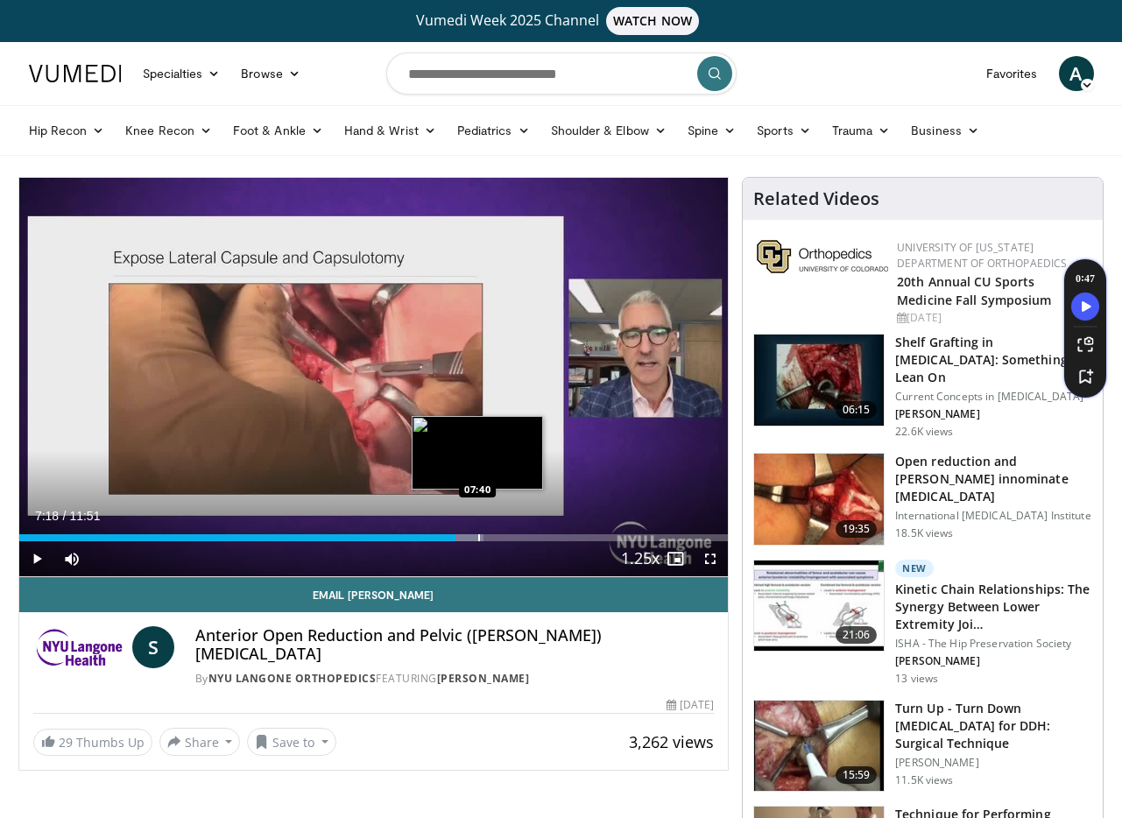
click at [478, 534] on div "Progress Bar" at bounding box center [479, 537] width 2 height 7
click at [489, 534] on div "Progress Bar" at bounding box center [490, 537] width 2 height 7
click at [477, 539] on div "Progress Bar" at bounding box center [478, 537] width 2 height 7
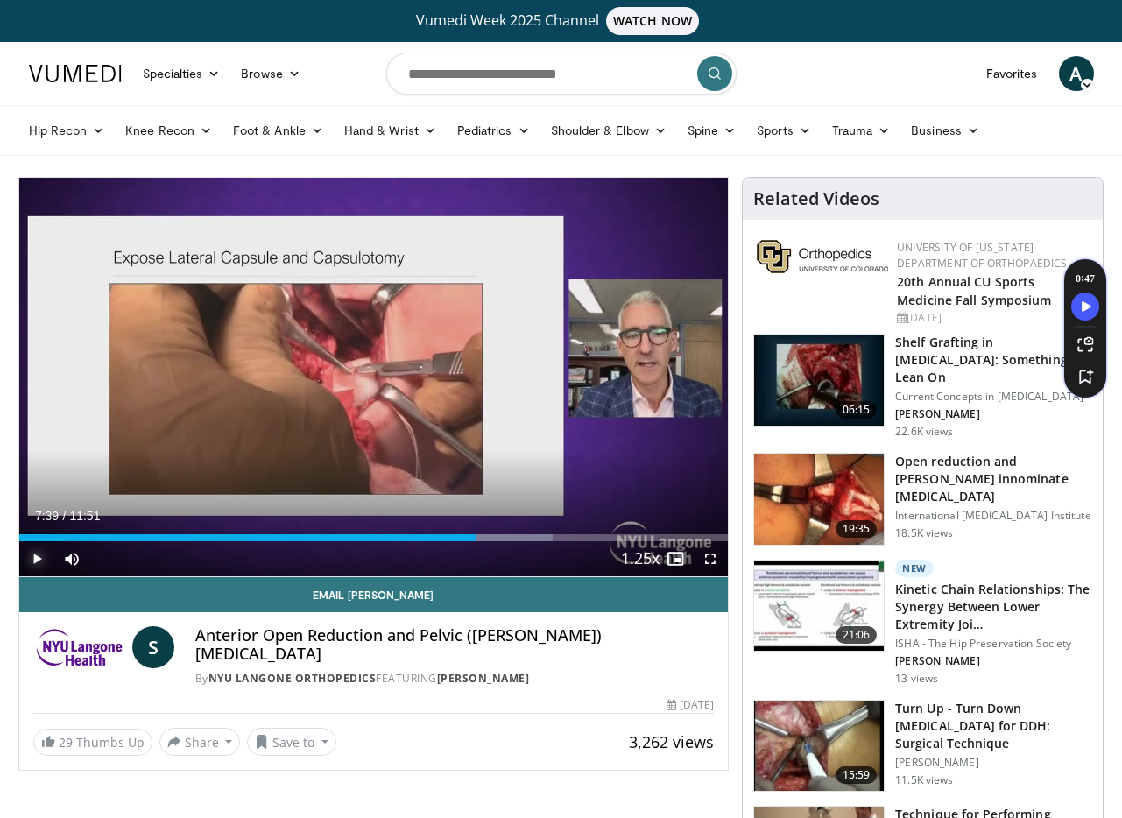
click at [36, 564] on span "Video Player" at bounding box center [36, 558] width 35 height 35
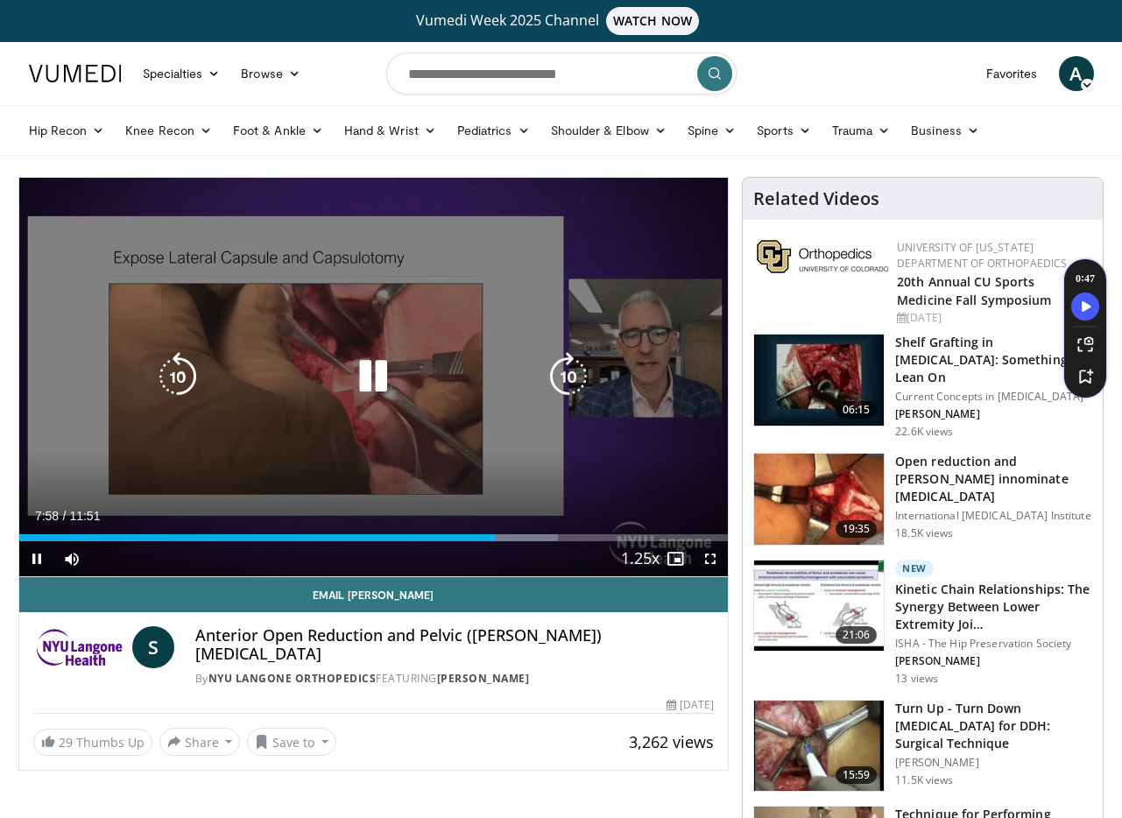
click at [667, 464] on div "10 seconds Tap to unmute" at bounding box center [373, 377] width 709 height 399
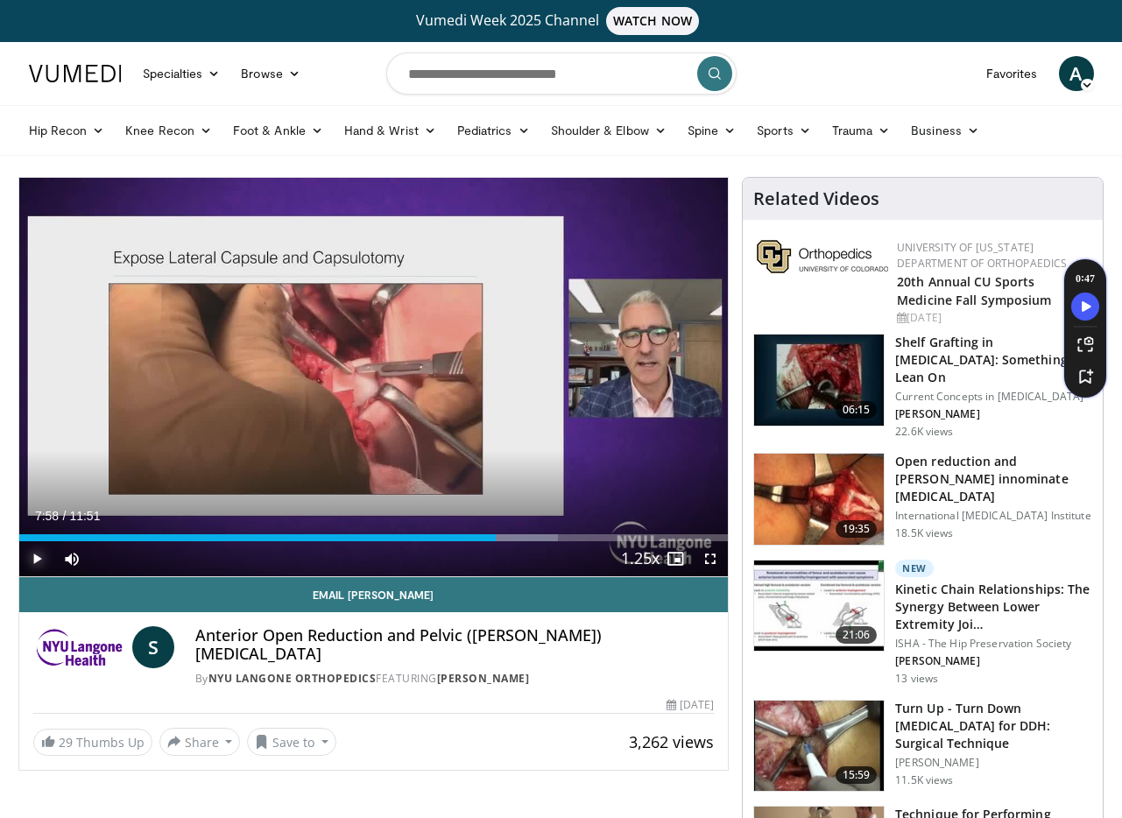
click at [38, 565] on span "Video Player" at bounding box center [36, 558] width 35 height 35
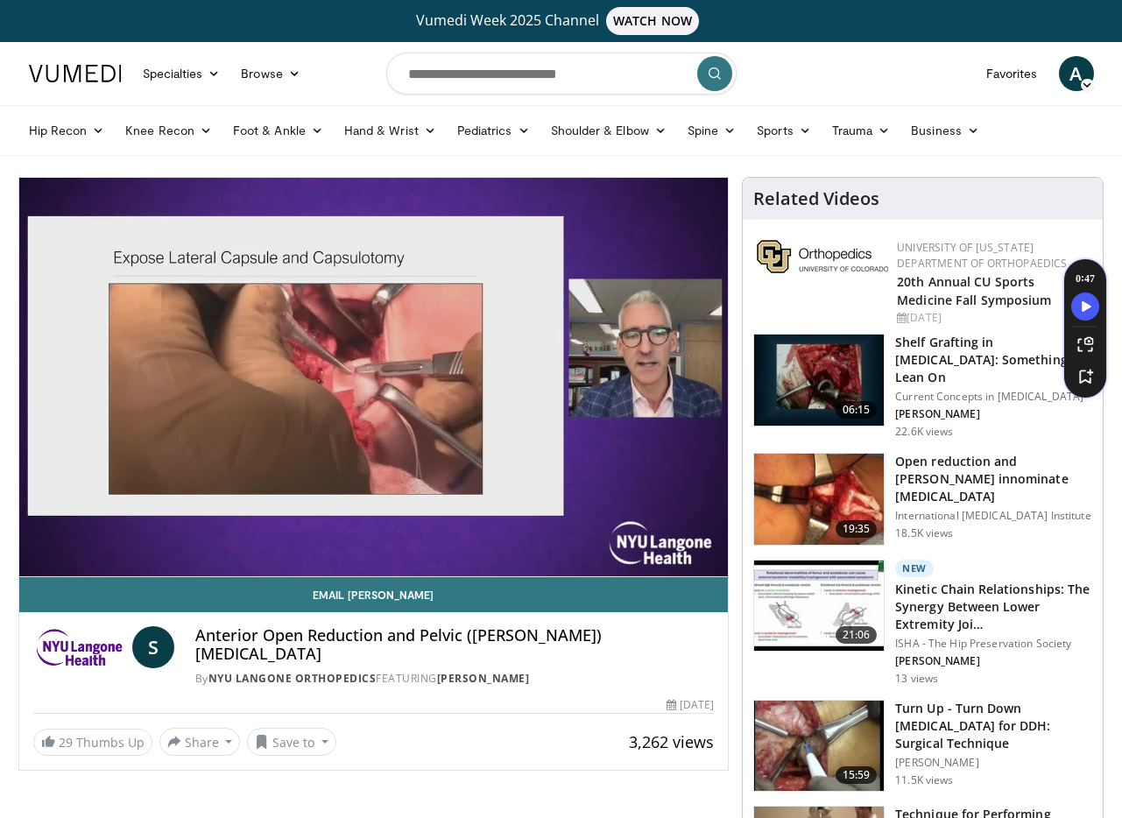
click at [35, 564] on div "10 seconds Tap to unmute" at bounding box center [373, 377] width 709 height 399
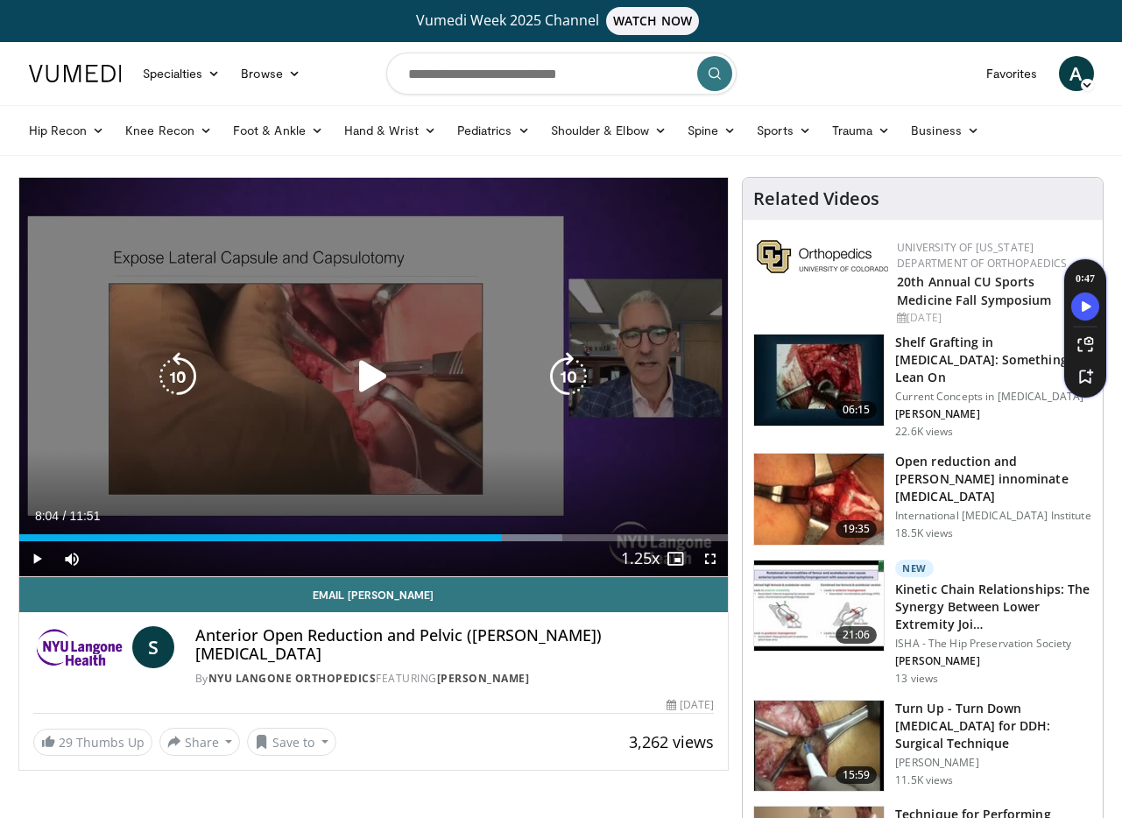
click at [376, 371] on icon "Video Player" at bounding box center [373, 376] width 49 height 49
click at [378, 386] on icon "Video Player" at bounding box center [373, 376] width 49 height 49
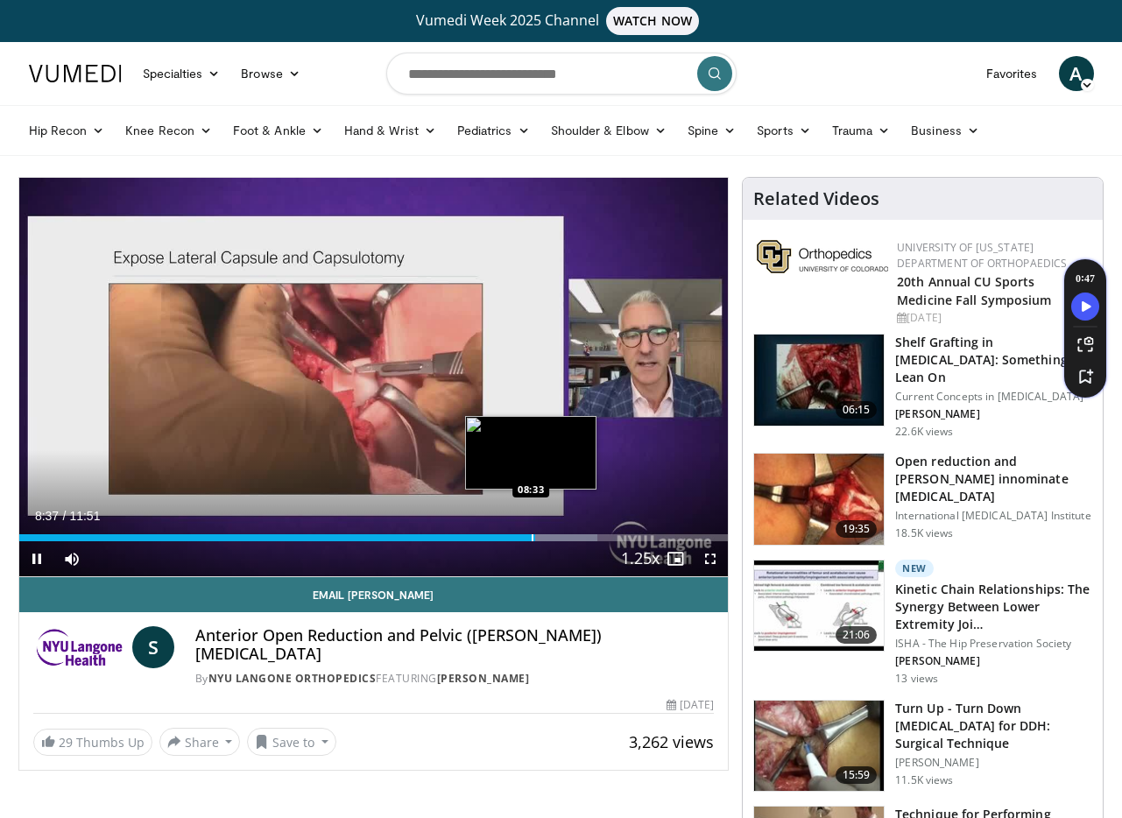
click at [532, 539] on div "Progress Bar" at bounding box center [533, 537] width 2 height 7
click at [528, 541] on div "Current Time 8:34 / Duration 11:51 Pause Skip Backward Skip Forward Mute 100% L…" at bounding box center [373, 558] width 709 height 35
click at [526, 540] on div "Progress Bar" at bounding box center [527, 537] width 2 height 7
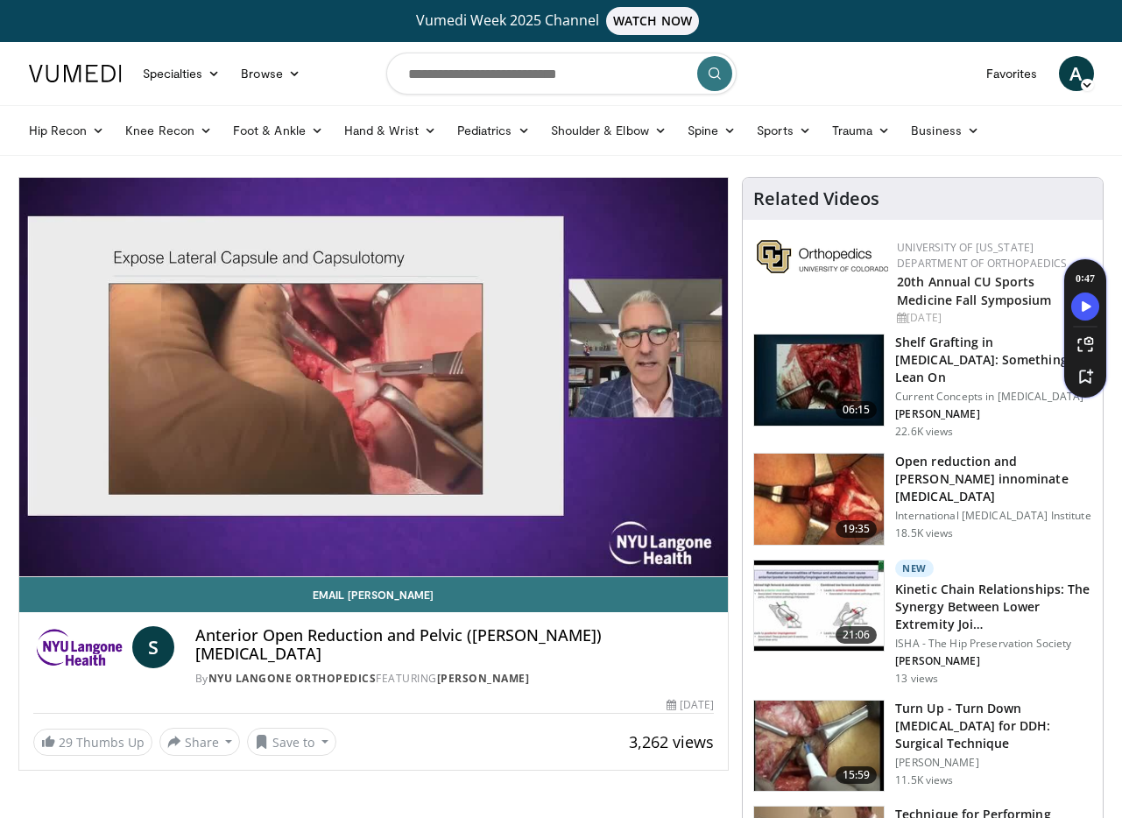
click at [39, 559] on video-js "**********" at bounding box center [373, 377] width 709 height 399
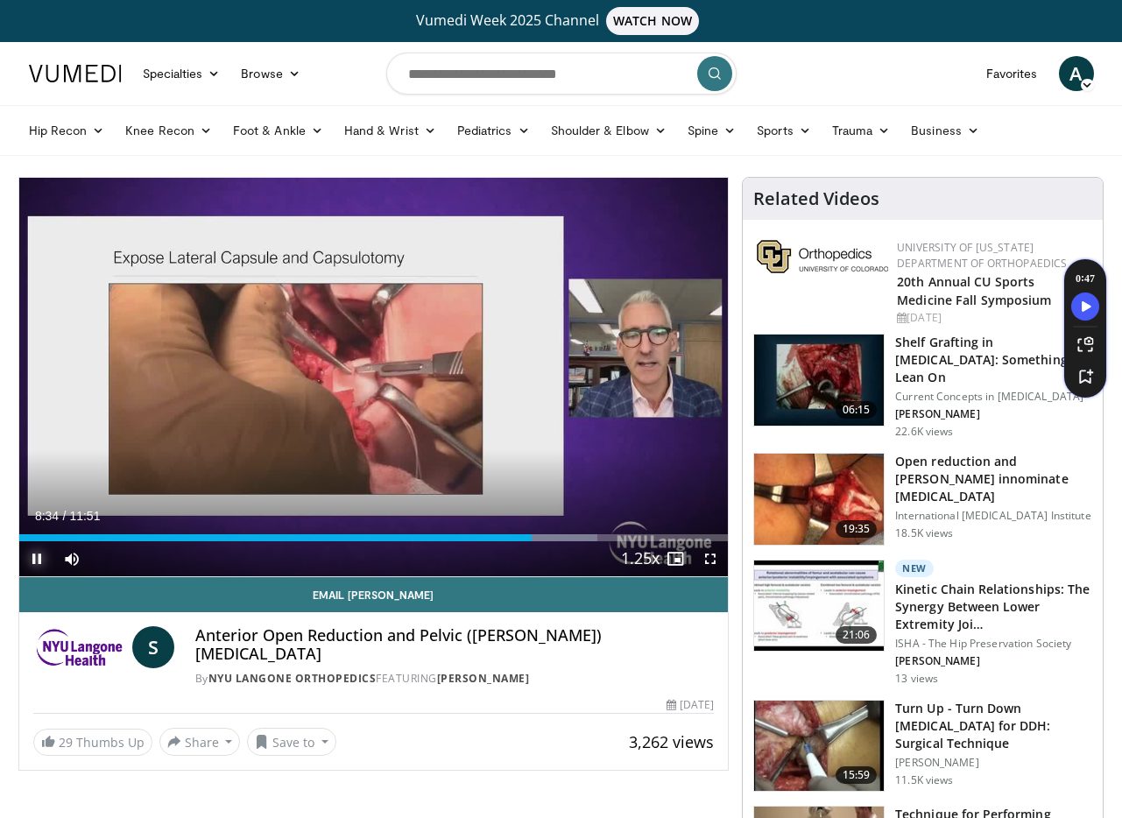
click at [39, 553] on span "Video Player" at bounding box center [36, 558] width 35 height 35
click at [40, 563] on span "Video Player" at bounding box center [36, 558] width 35 height 35
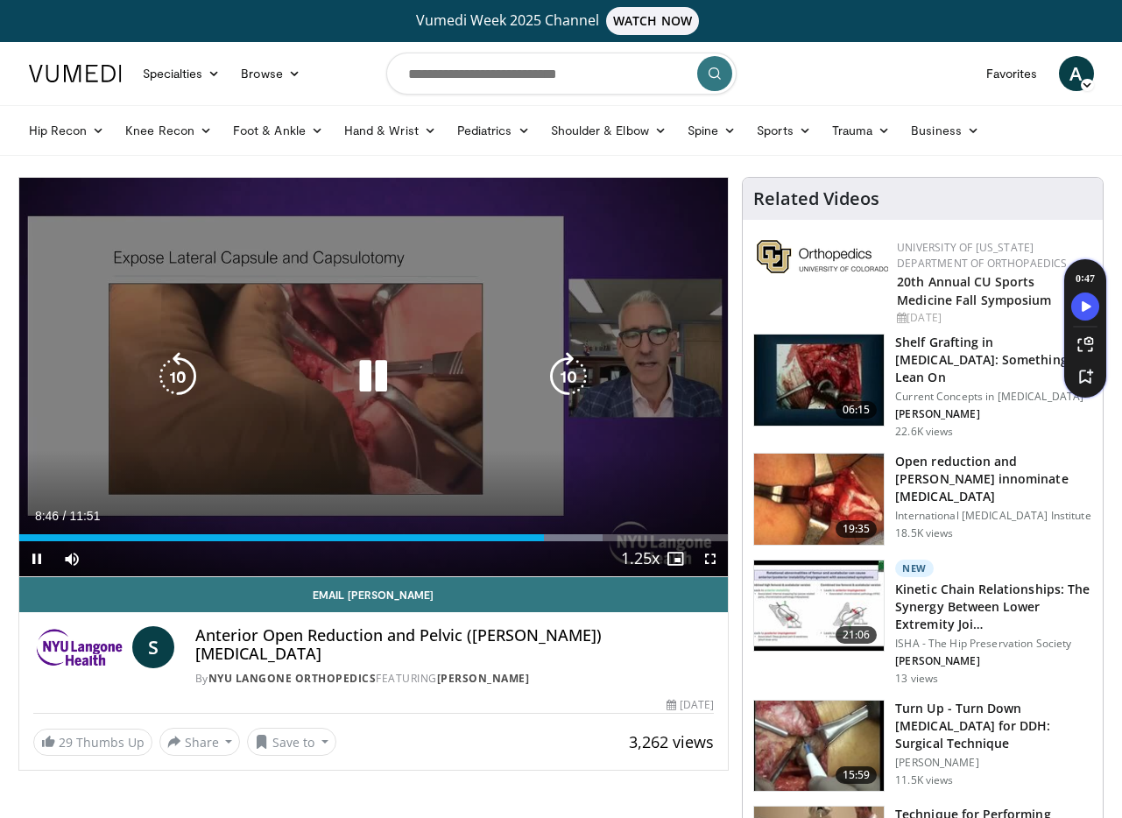
click at [375, 394] on icon "Video Player" at bounding box center [373, 376] width 49 height 49
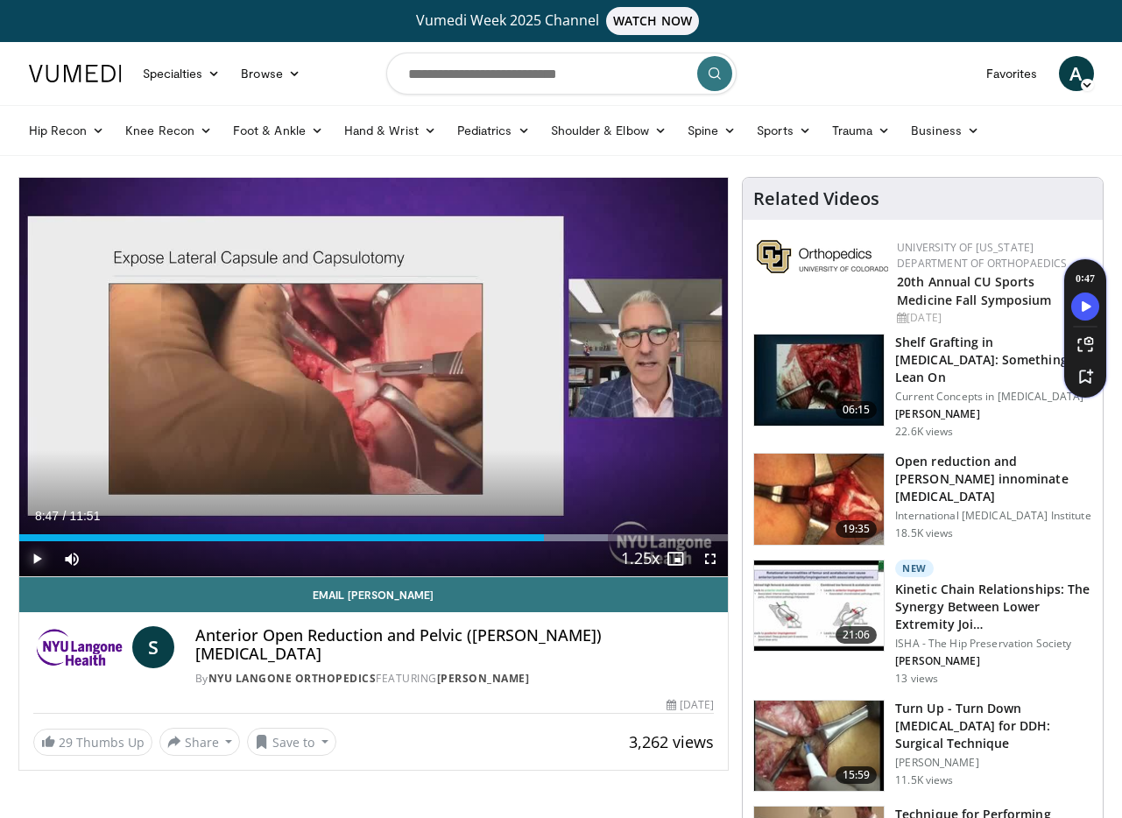
click at [41, 559] on span "Video Player" at bounding box center [36, 558] width 35 height 35
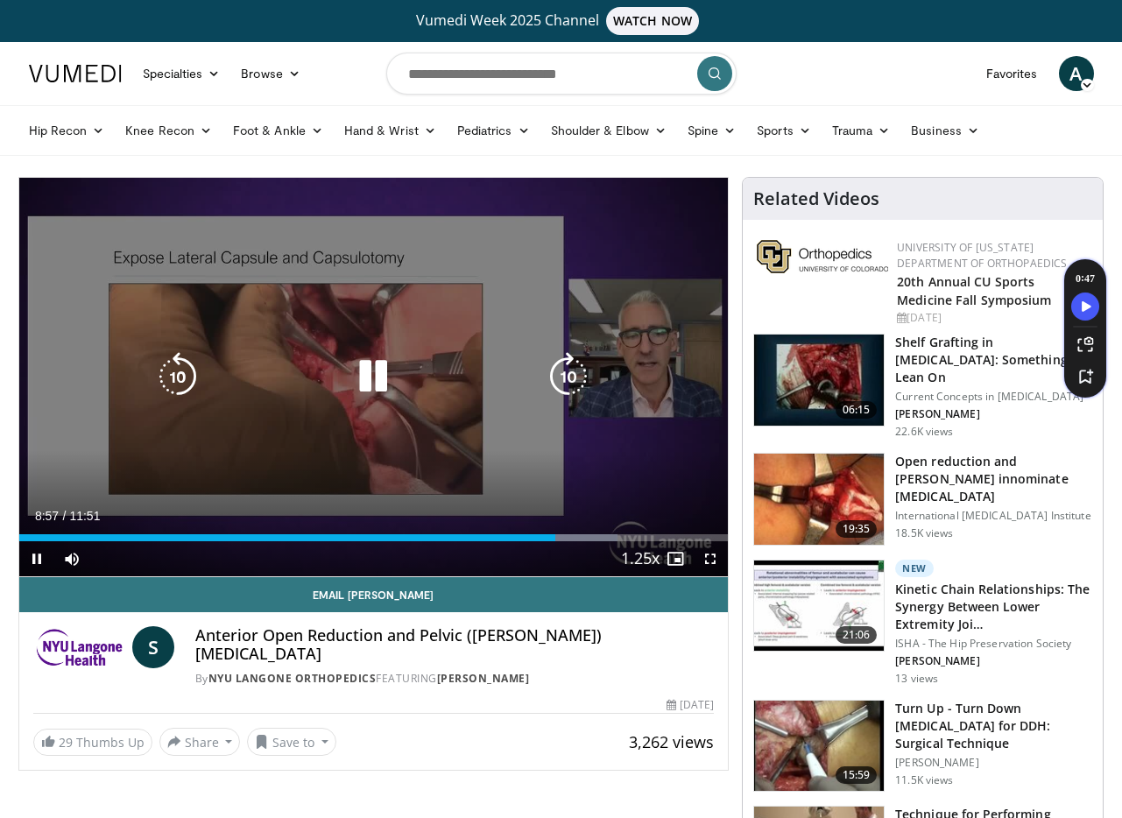
click at [226, 433] on div "10 seconds Tap to unmute" at bounding box center [373, 377] width 709 height 399
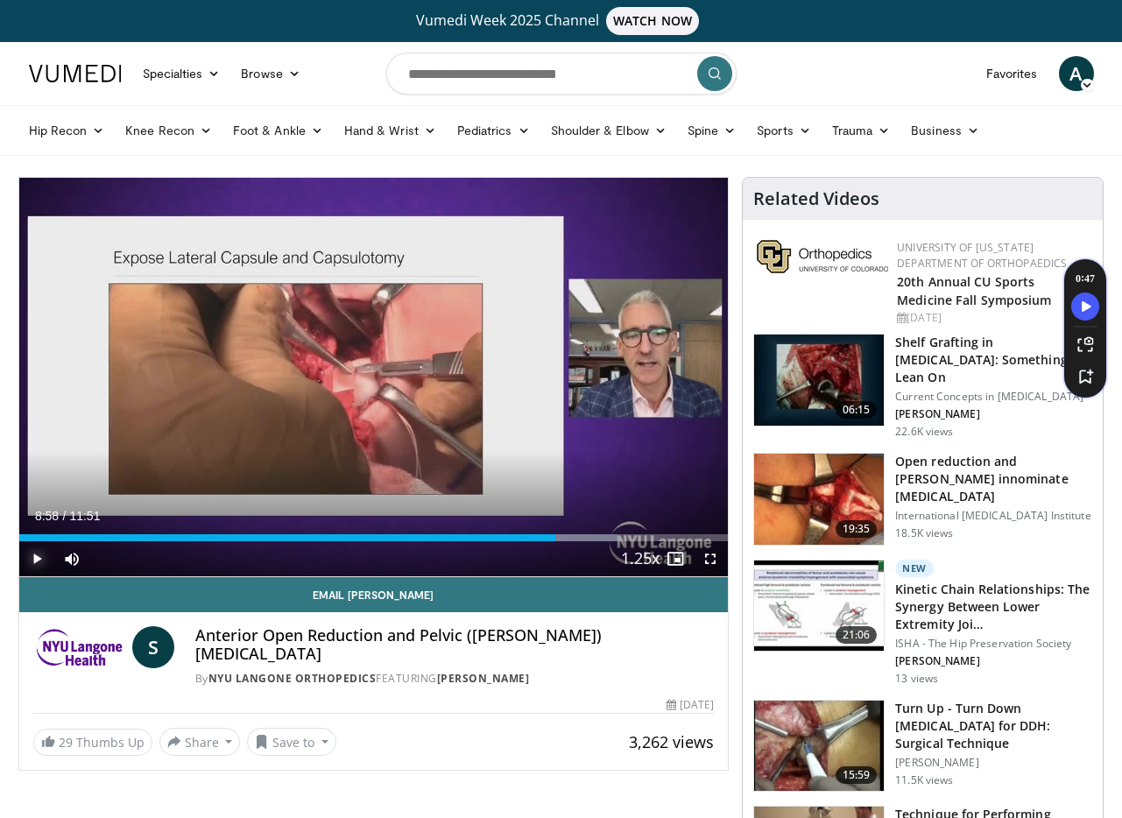
click at [30, 559] on span "Video Player" at bounding box center [36, 558] width 35 height 35
click at [34, 557] on span "Video Player" at bounding box center [36, 558] width 35 height 35
click at [38, 563] on span "Video Player" at bounding box center [36, 558] width 35 height 35
click at [36, 555] on span "Video Player" at bounding box center [36, 558] width 35 height 35
click at [40, 562] on span "Video Player" at bounding box center [36, 558] width 35 height 35
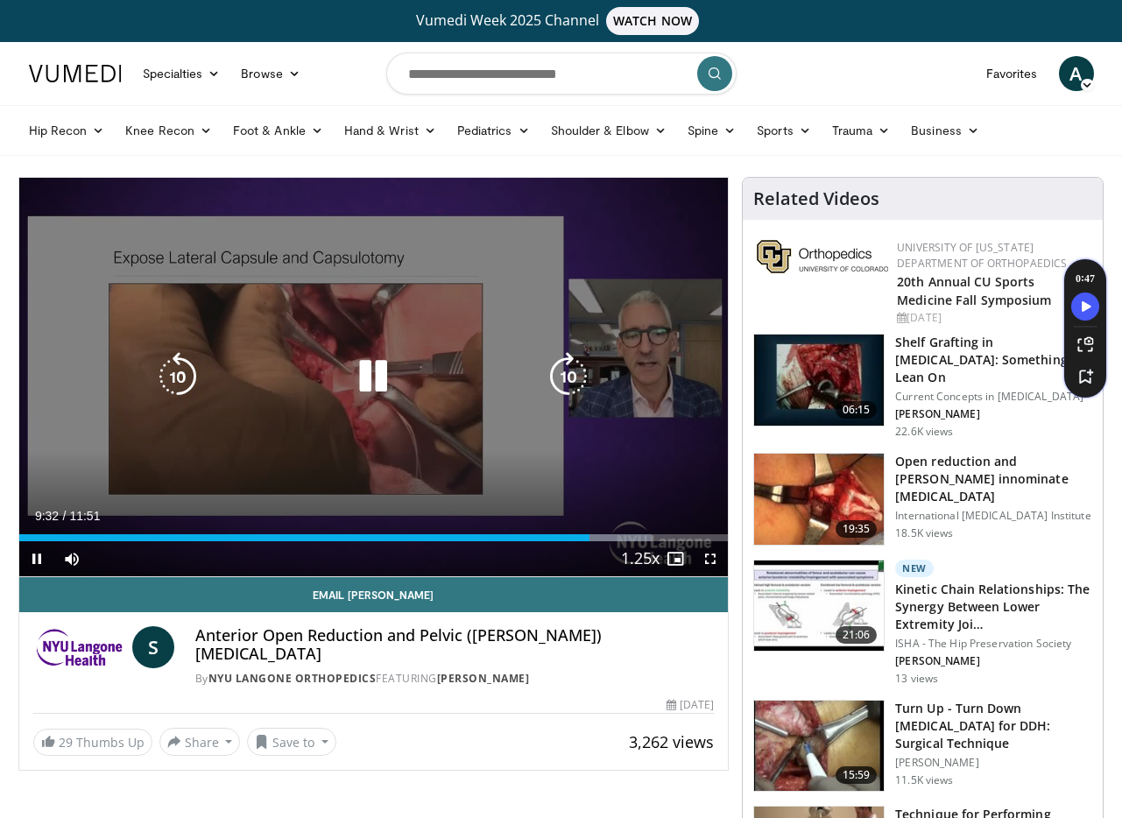
click at [383, 483] on div "10 seconds Tap to unmute" at bounding box center [373, 377] width 709 height 399
click at [282, 414] on div "10 seconds Tap to unmute" at bounding box center [373, 377] width 709 height 399
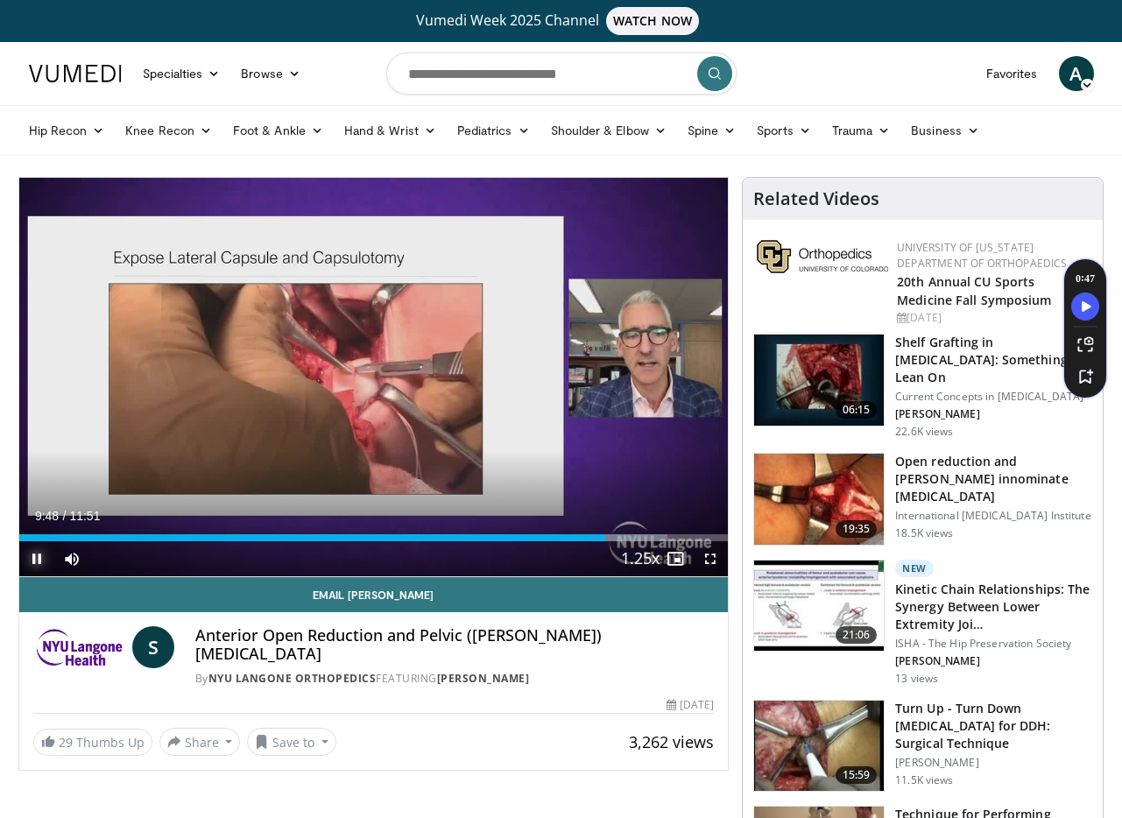
click at [36, 563] on span "Video Player" at bounding box center [36, 558] width 35 height 35
click at [602, 537] on div "Progress Bar" at bounding box center [603, 537] width 2 height 7
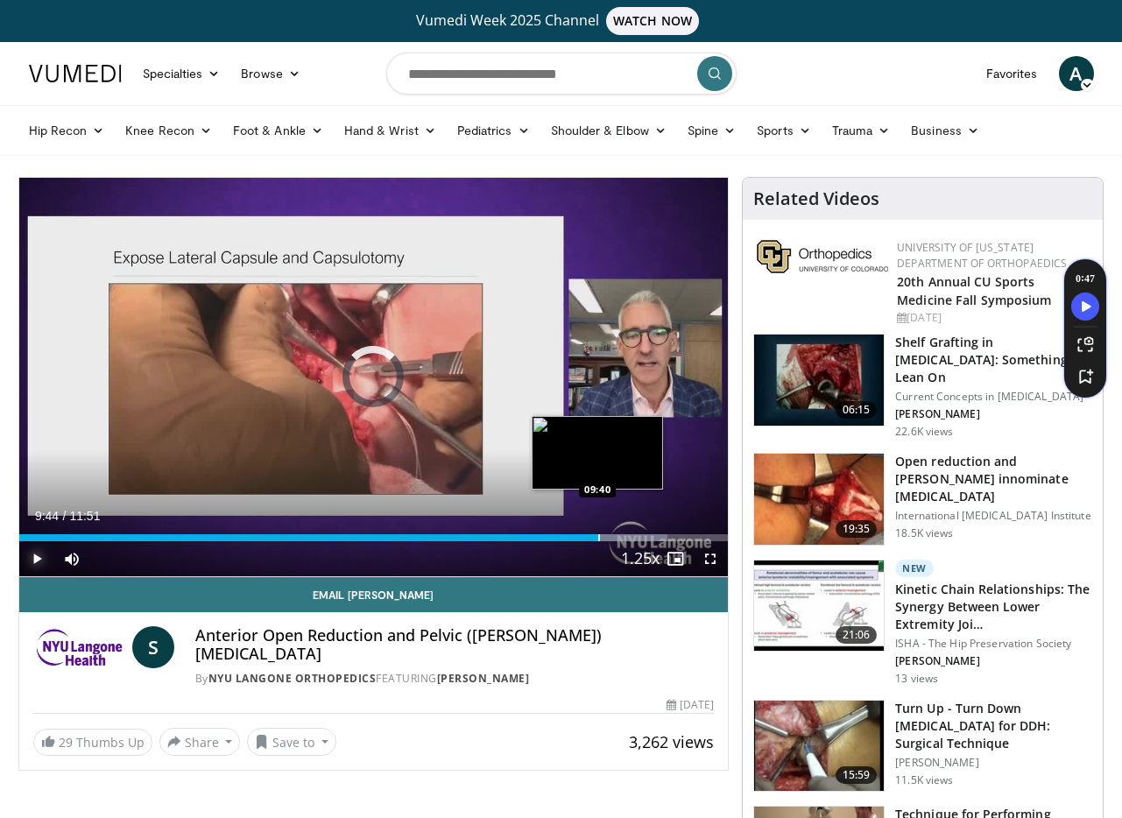
click at [598, 539] on div "Progress Bar" at bounding box center [599, 537] width 2 height 7
click at [602, 536] on div "Progress Bar" at bounding box center [603, 537] width 2 height 7
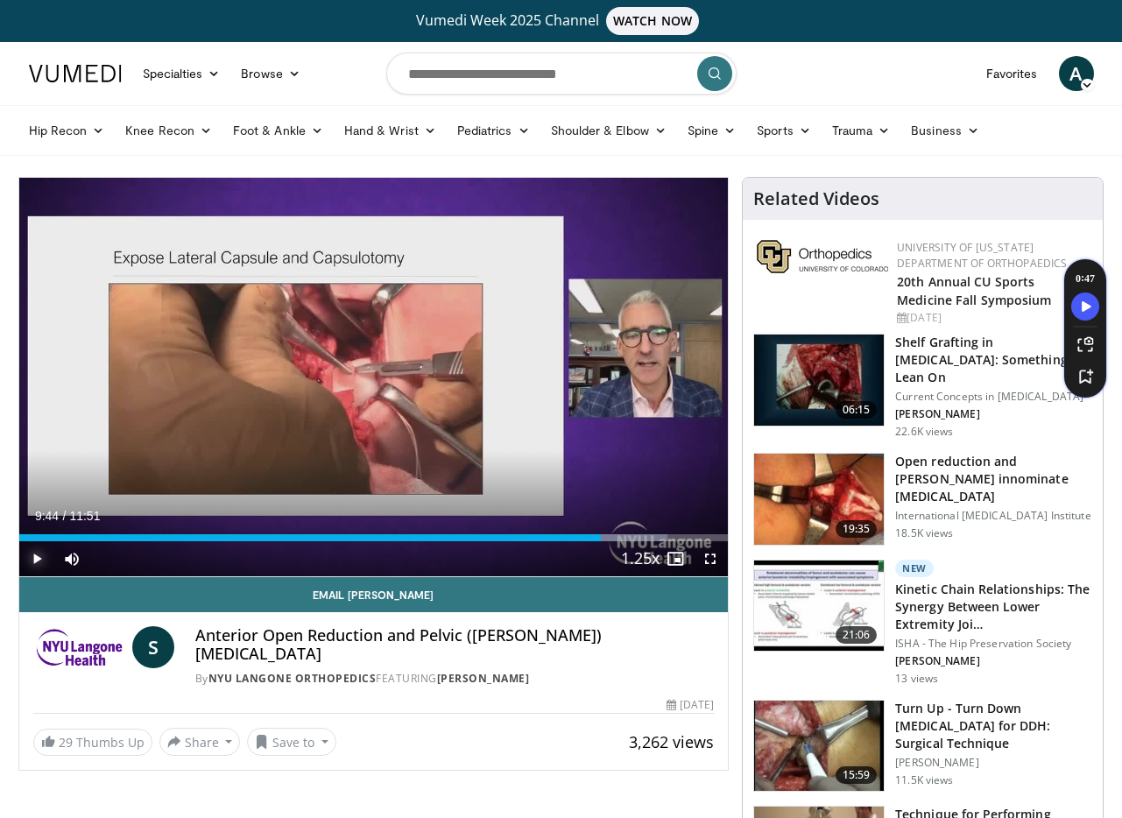
click at [32, 559] on span "Video Player" at bounding box center [36, 558] width 35 height 35
click at [38, 563] on span "Video Player" at bounding box center [36, 558] width 35 height 35
click at [26, 563] on span "Video Player" at bounding box center [36, 558] width 35 height 35
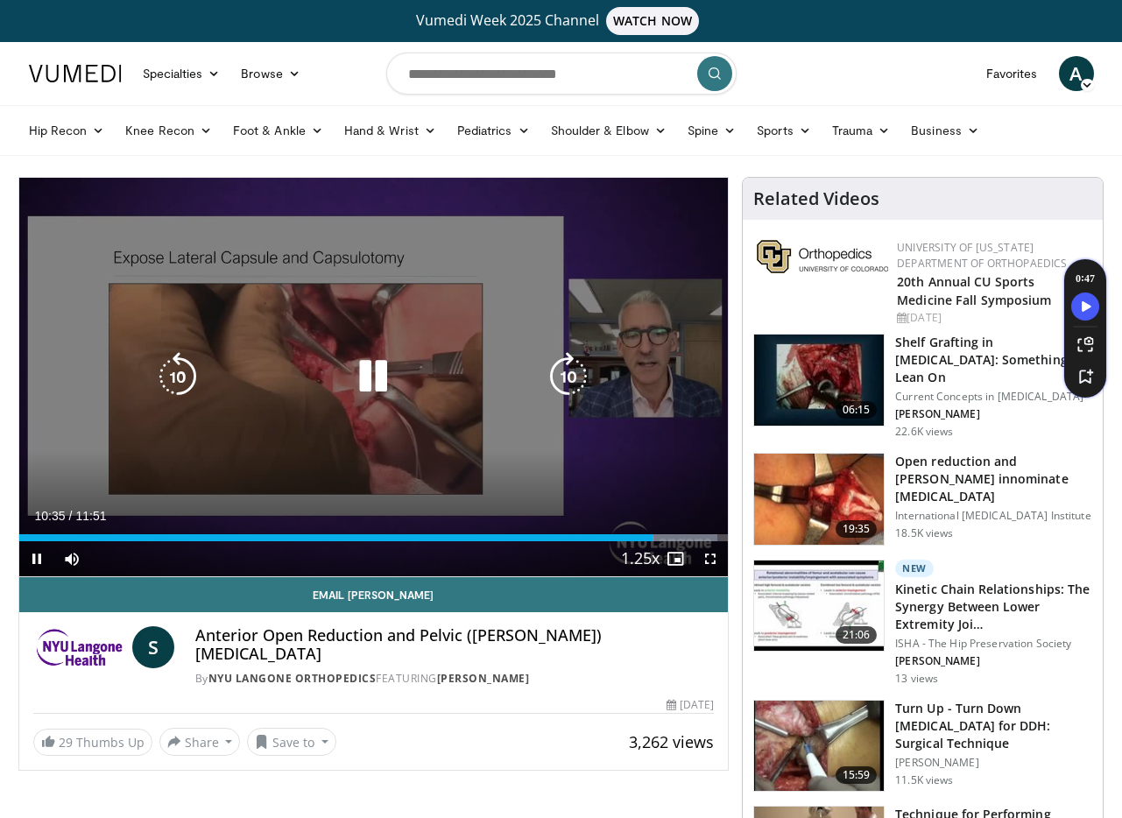
click at [379, 379] on icon "Video Player" at bounding box center [373, 376] width 49 height 49
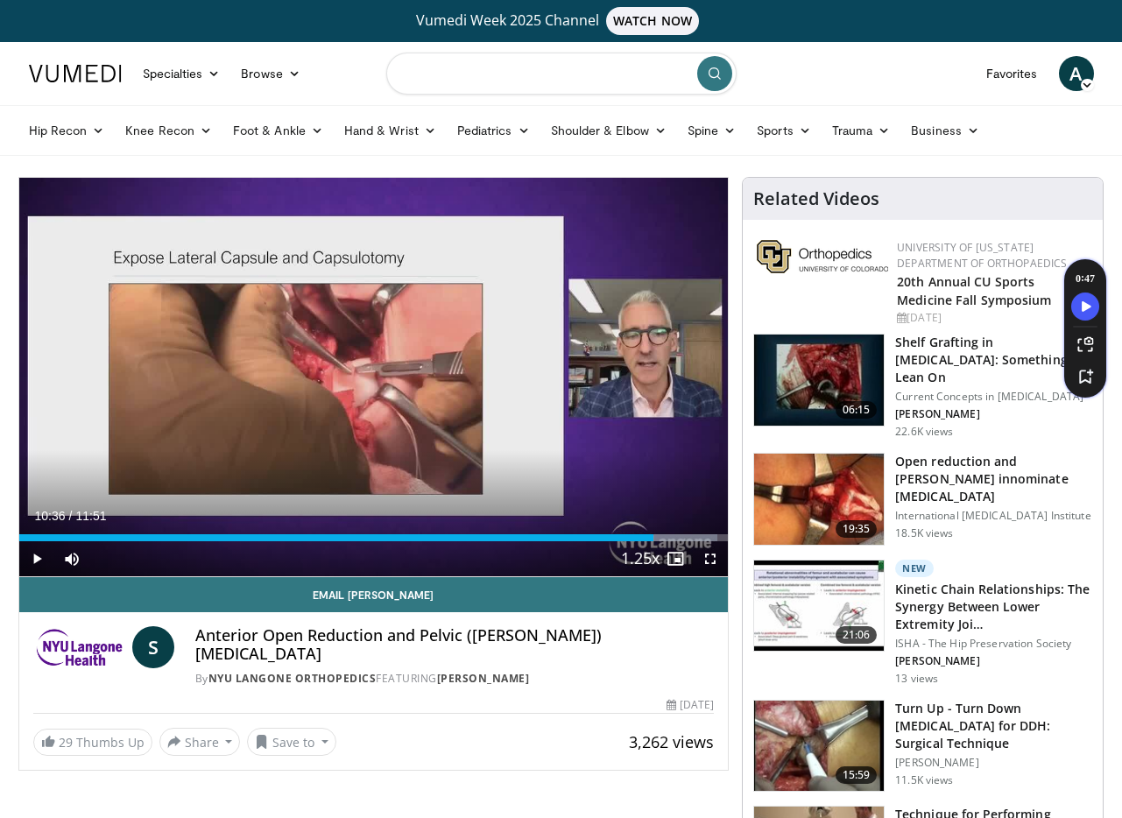
click at [629, 75] on input "Search topics, interventions" at bounding box center [561, 74] width 350 height 42
type input "**********"
